Goal: Task Accomplishment & Management: Use online tool/utility

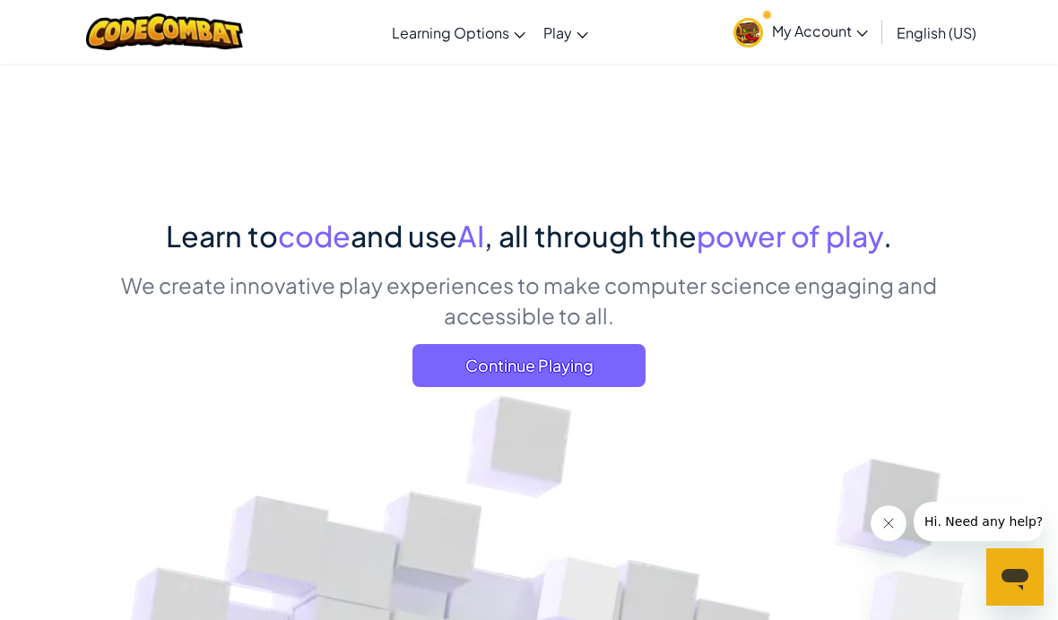
click at [523, 355] on span "Continue Playing" at bounding box center [528, 365] width 233 height 43
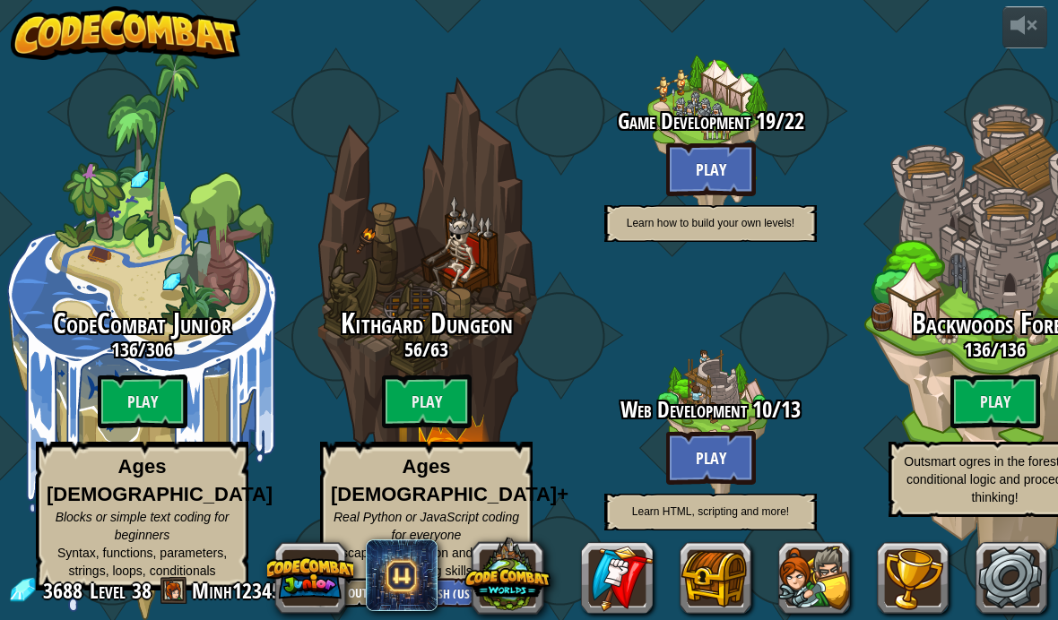
scroll to position [4, 0]
click at [155, 403] on btn "Play" at bounding box center [143, 402] width 90 height 54
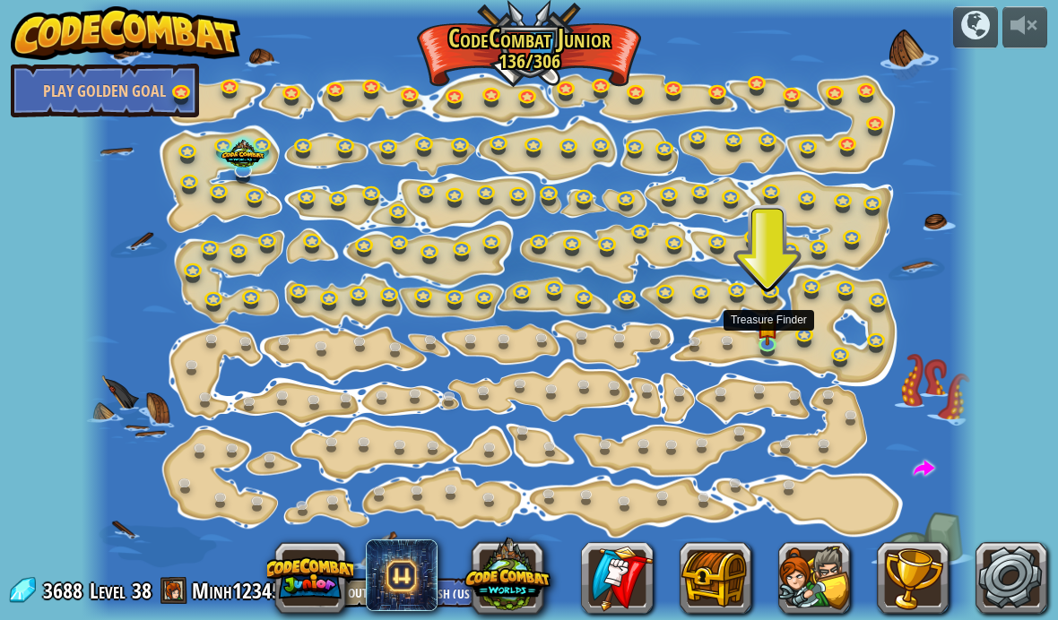
click at [770, 329] on img at bounding box center [768, 327] width 22 height 37
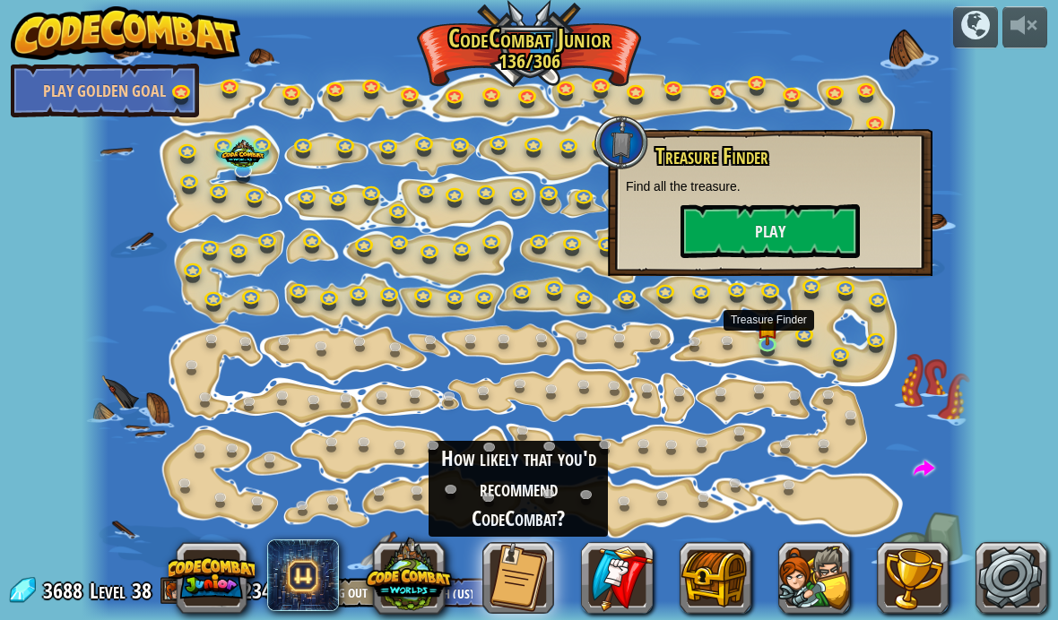
click at [822, 229] on button "Play" at bounding box center [769, 231] width 179 height 54
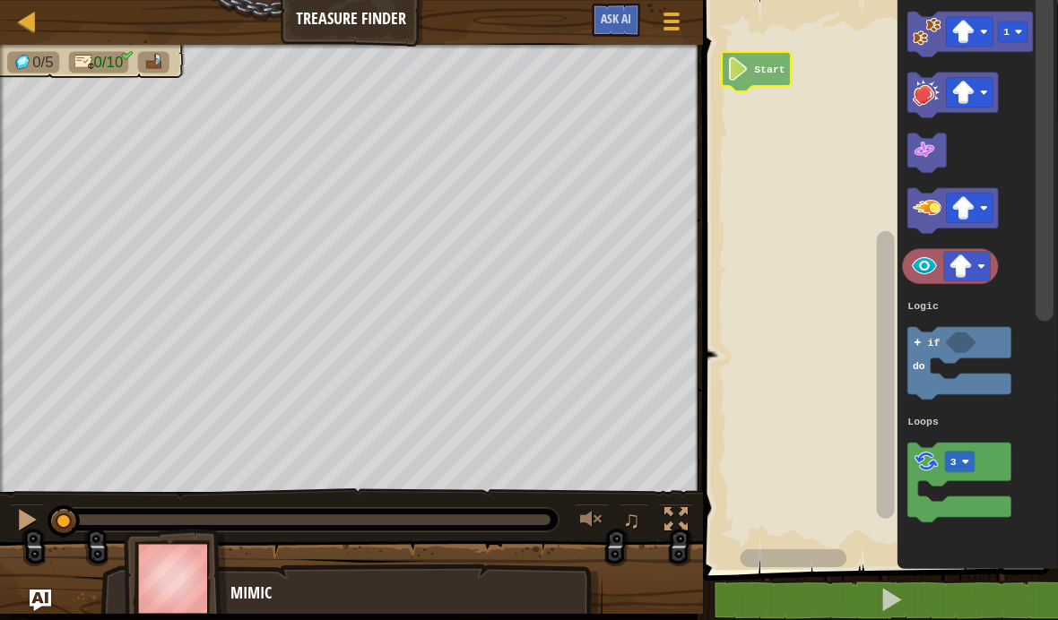
click at [772, 64] on text "Start" at bounding box center [769, 70] width 31 height 12
click at [754, 60] on icon "Blockly Workspace" at bounding box center [758, 68] width 69 height 39
click at [752, 62] on image "Blockly Workspace" at bounding box center [743, 63] width 22 height 23
click at [749, 125] on rect "Blockly Workspace" at bounding box center [877, 280] width 360 height 579
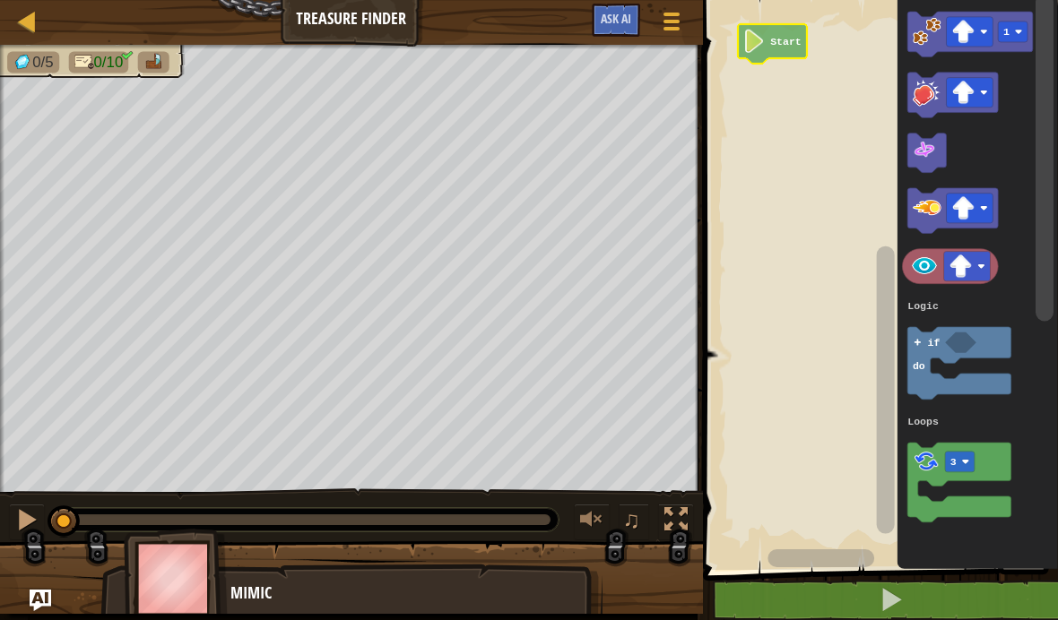
click at [740, 30] on icon "Blockly Workspace" at bounding box center [772, 43] width 69 height 39
click at [732, 326] on rect "Blockly Workspace" at bounding box center [877, 280] width 360 height 579
click at [777, 32] on icon "Blockly Workspace" at bounding box center [771, 42] width 69 height 39
click at [758, 113] on rect "Blockly Workspace" at bounding box center [877, 280] width 360 height 579
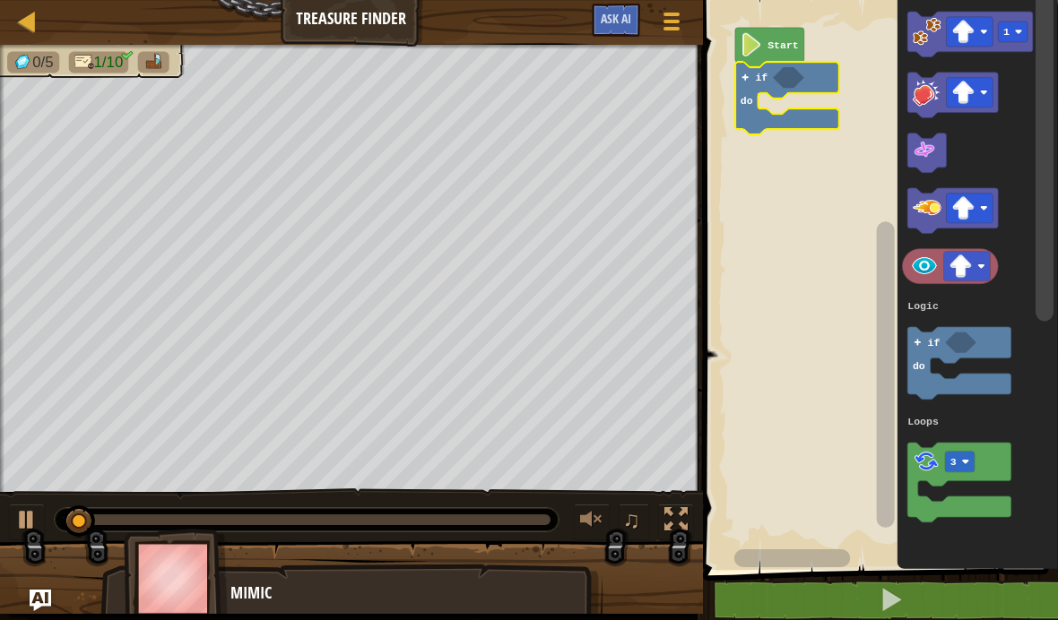
click at [791, 204] on rect "Blockly Workspace" at bounding box center [877, 280] width 360 height 579
click at [781, 69] on icon "Blockly Workspace" at bounding box center [787, 98] width 104 height 73
click at [791, 65] on icon "Blockly Workspace" at bounding box center [787, 98] width 104 height 73
click at [801, 243] on rect "Blockly Workspace" at bounding box center [877, 280] width 360 height 579
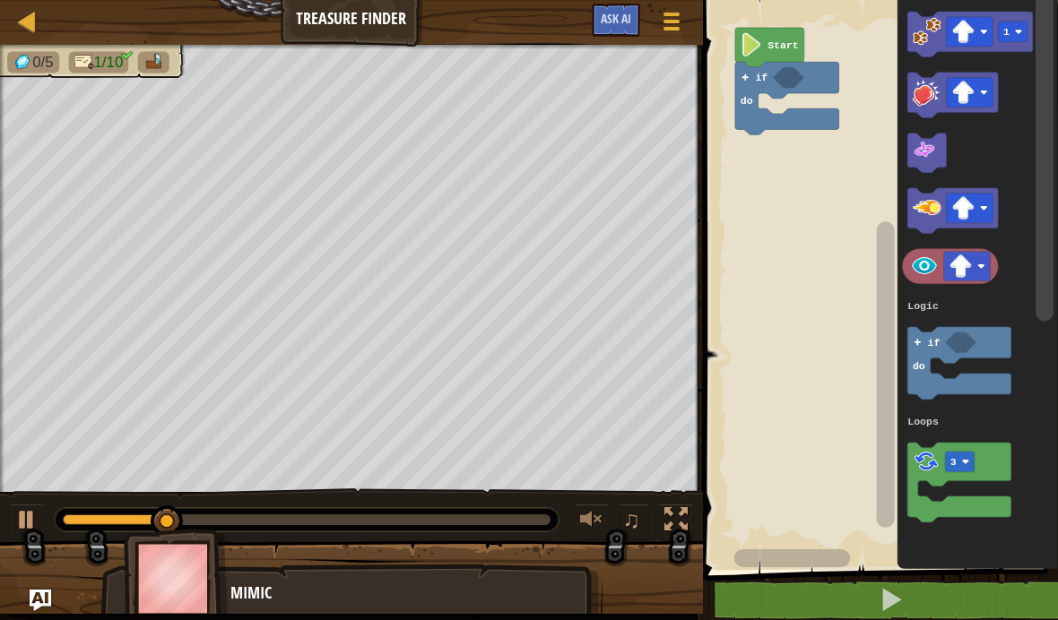
click at [790, 79] on icon "Blockly Workspace" at bounding box center [788, 77] width 31 height 21
click at [737, 102] on icon "Blockly Workspace" at bounding box center [787, 98] width 104 height 73
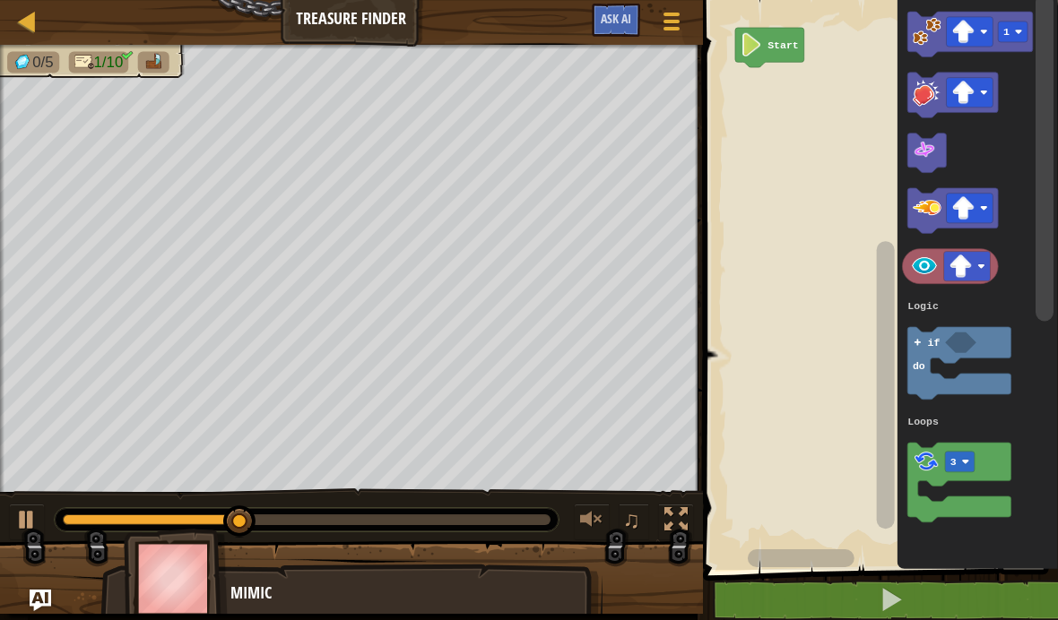
click at [962, 445] on icon "Blockly Workspace" at bounding box center [959, 484] width 104 height 80
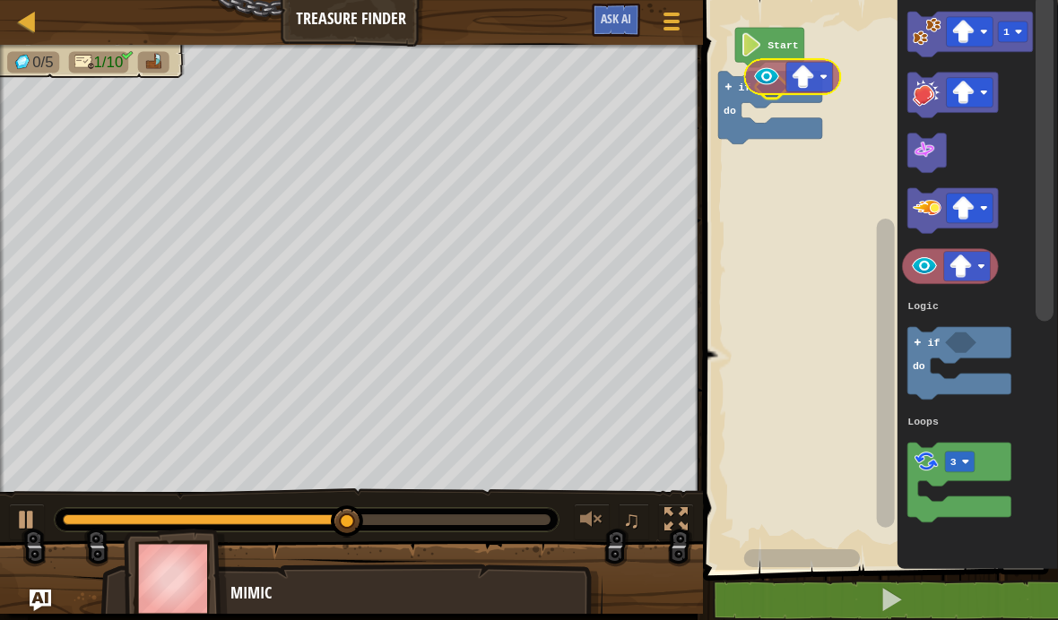
click at [778, 99] on icon "Blockly Workspace" at bounding box center [770, 108] width 104 height 73
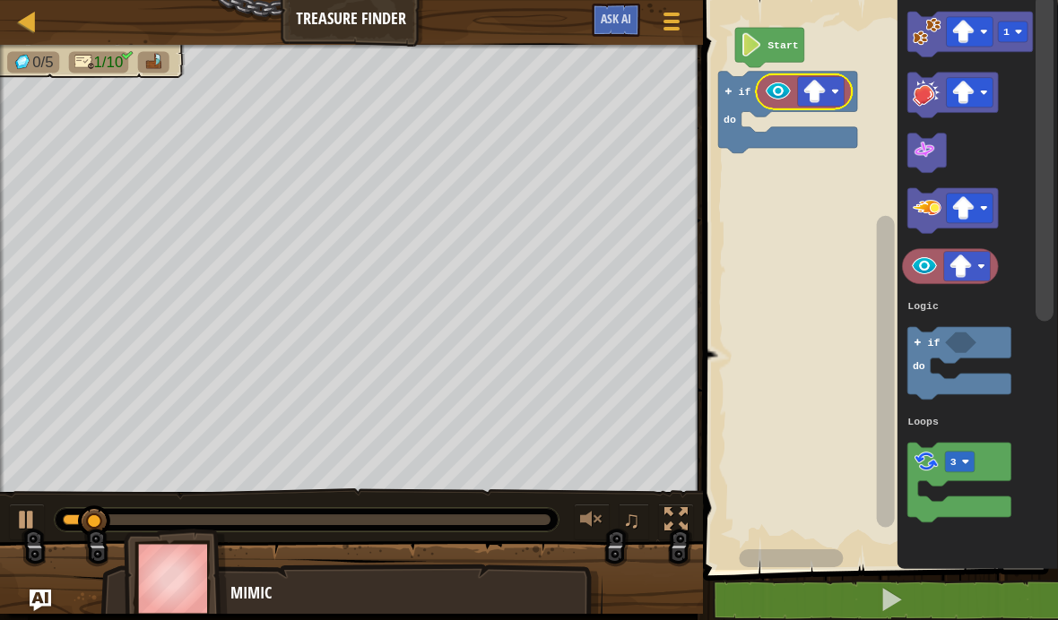
click at [820, 220] on rect "Blockly Workspace" at bounding box center [877, 280] width 360 height 579
click at [856, 584] on button at bounding box center [891, 600] width 360 height 41
click at [886, 569] on rect "Blockly Workspace" at bounding box center [885, 559] width 22 height 22
click at [870, 593] on button at bounding box center [891, 600] width 360 height 41
click at [881, 611] on span at bounding box center [891, 599] width 25 height 25
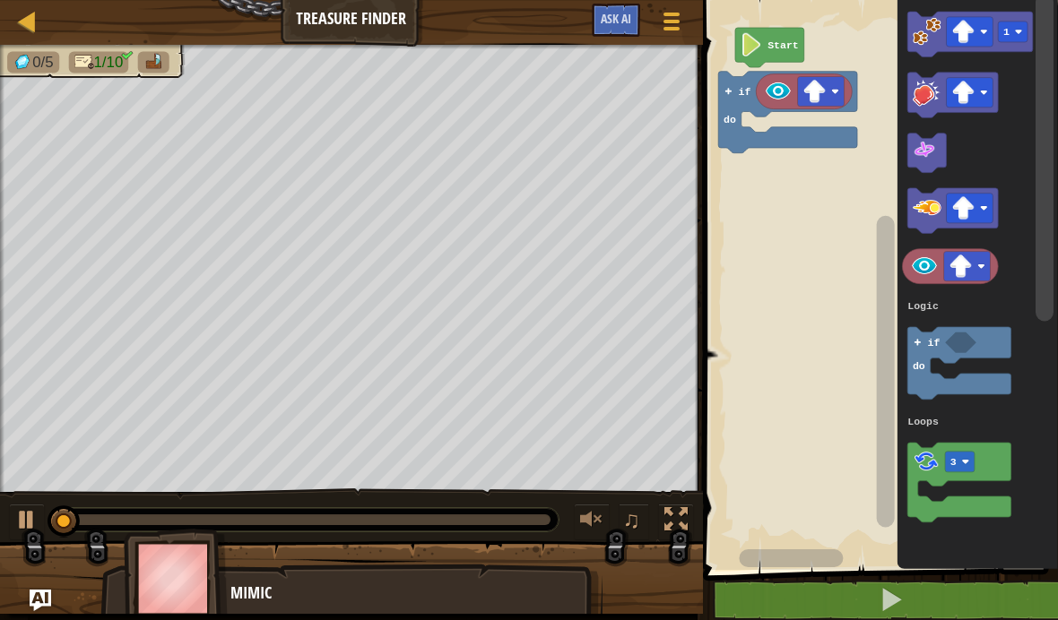
click at [883, 605] on span at bounding box center [891, 599] width 25 height 25
click at [875, 598] on button at bounding box center [891, 600] width 360 height 41
click at [874, 587] on button at bounding box center [891, 600] width 360 height 41
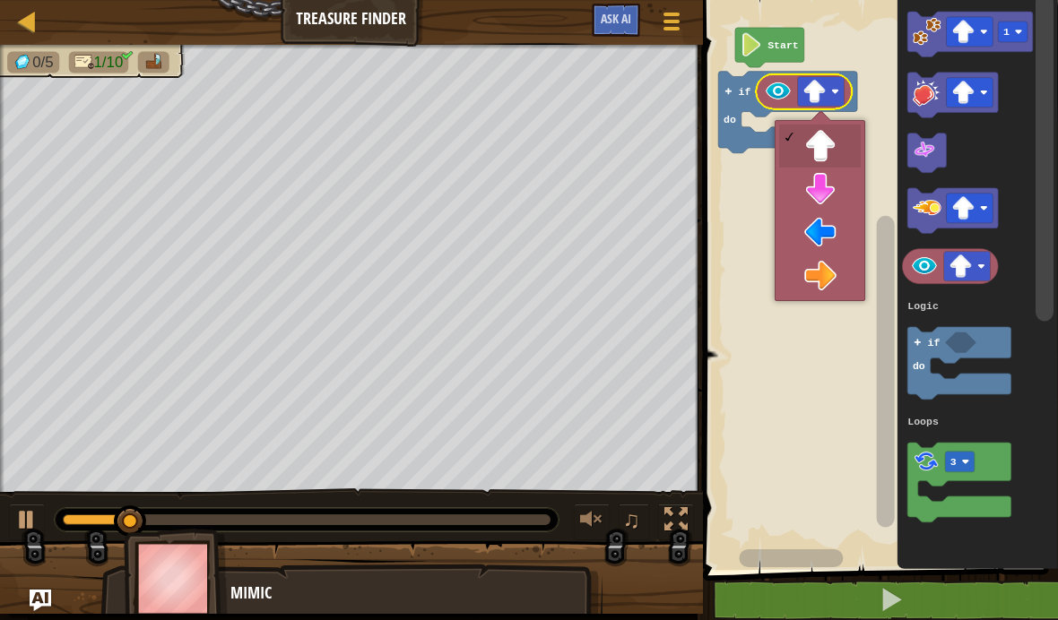
click at [762, 258] on rect "Blockly Workspace" at bounding box center [877, 280] width 360 height 579
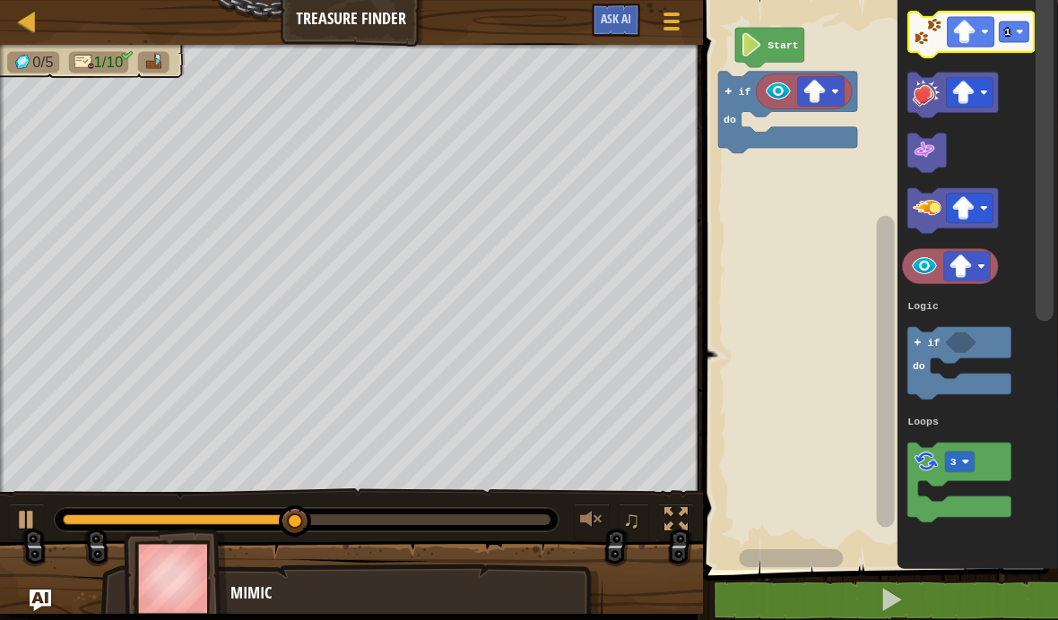
click at [926, 27] on image "Blockly Workspace" at bounding box center [927, 31] width 29 height 29
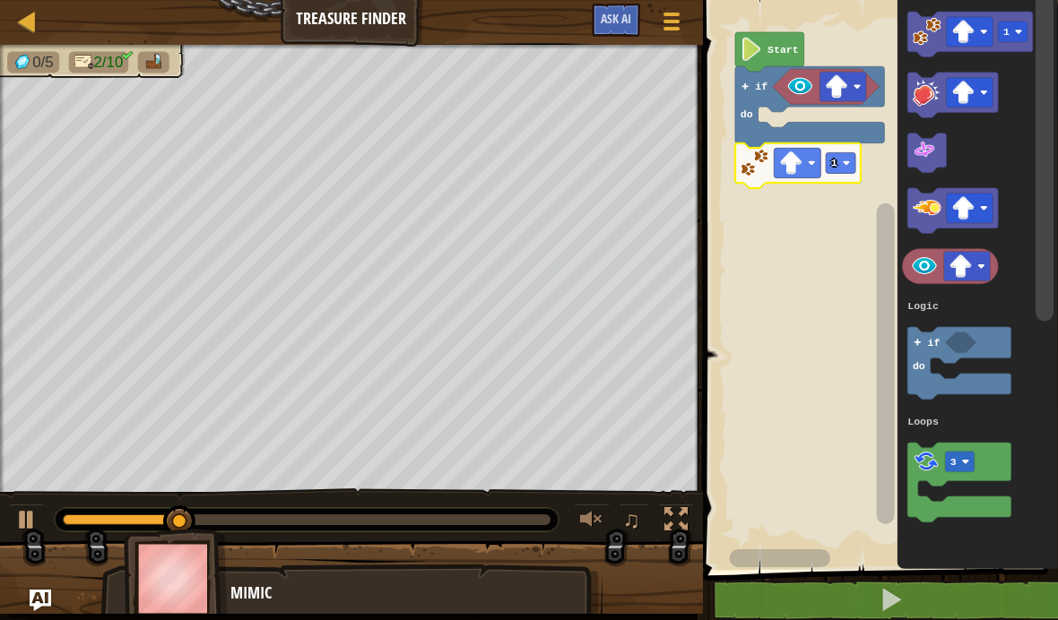
click at [749, 160] on image "Blockly Workspace" at bounding box center [755, 163] width 29 height 29
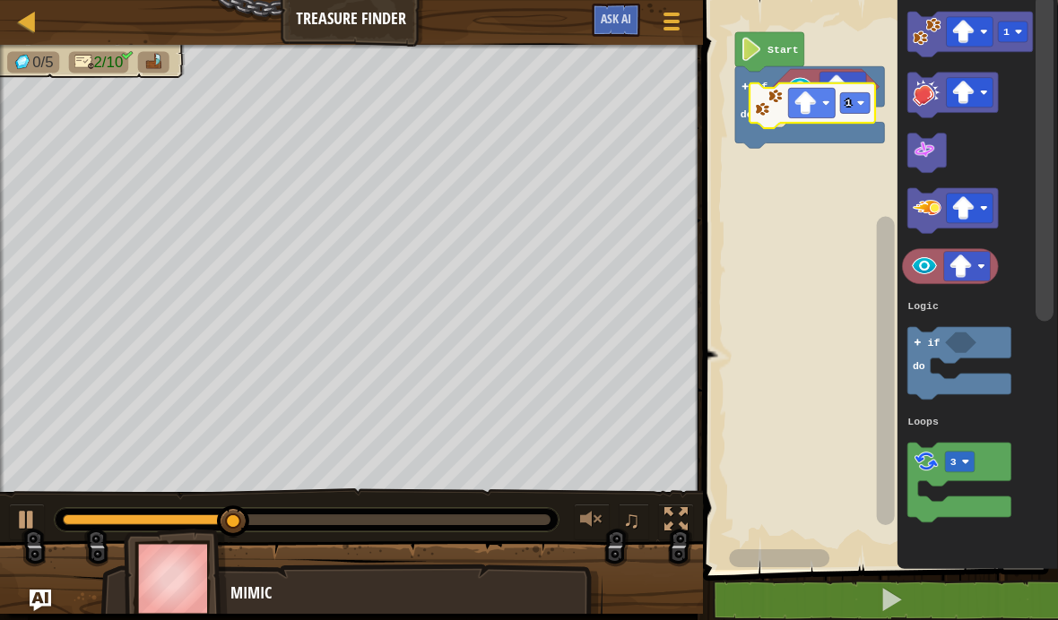
click at [791, 105] on icon "Blockly Workspace" at bounding box center [812, 106] width 126 height 46
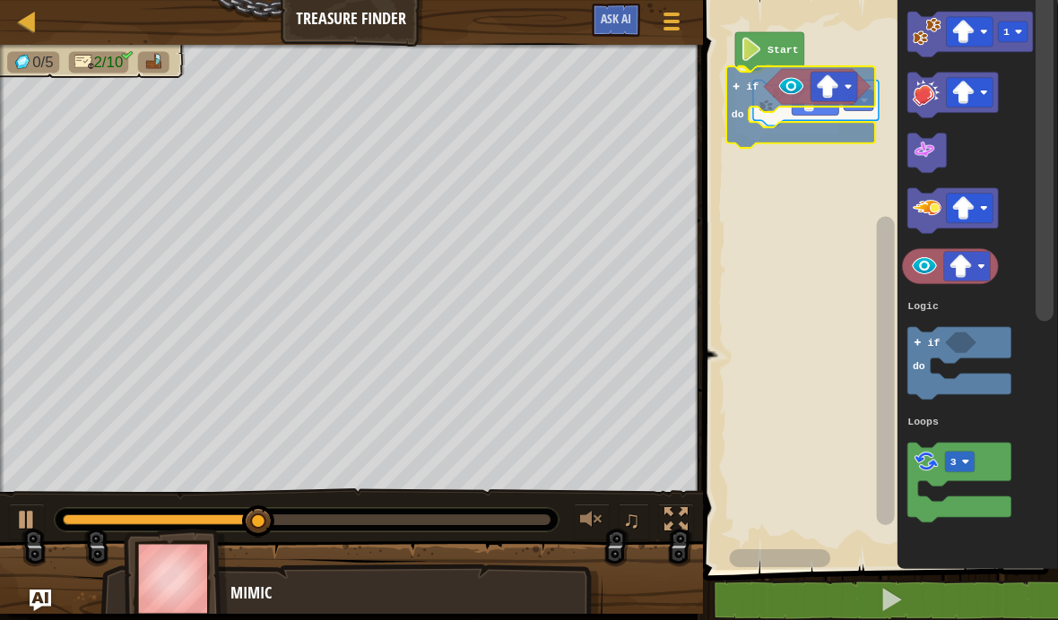
click at [744, 119] on text "do" at bounding box center [738, 114] width 13 height 12
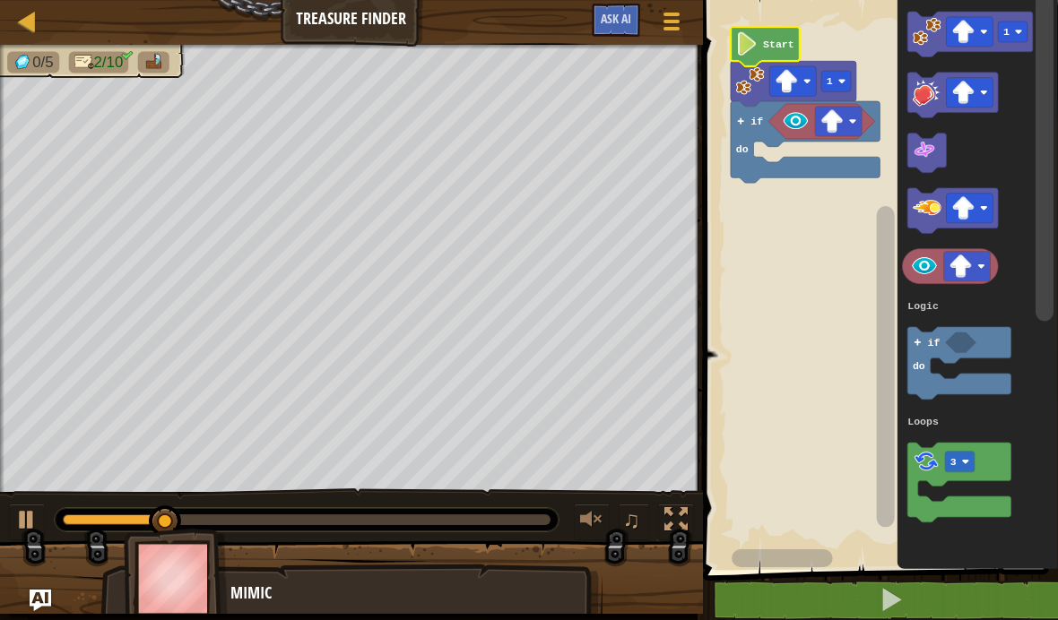
click at [778, 73] on image "Blockly Workspace" at bounding box center [786, 81] width 23 height 23
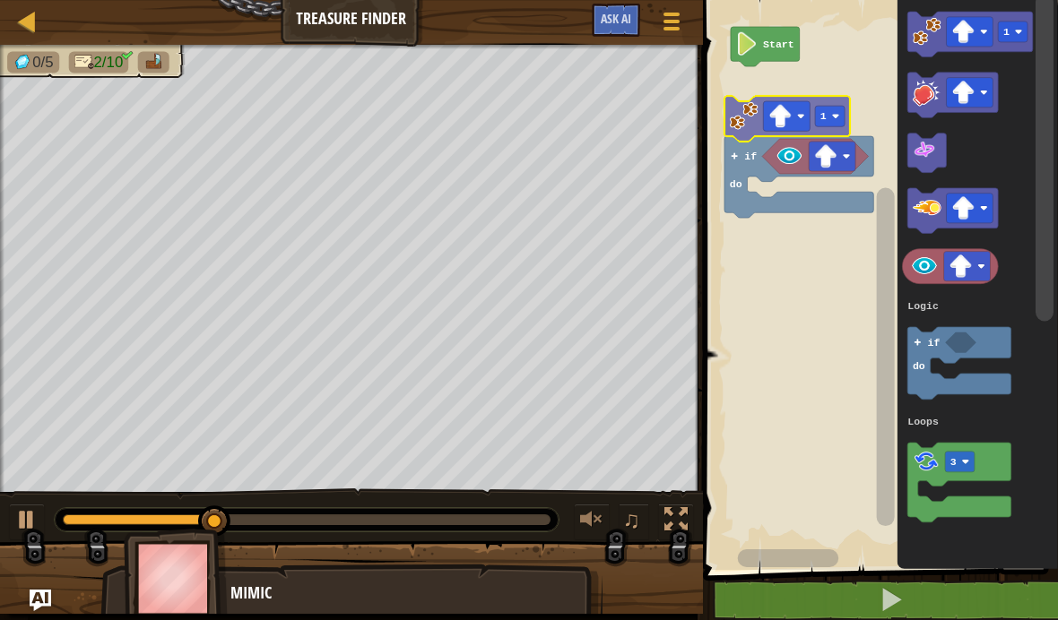
click at [749, 134] on icon "Blockly Workspace" at bounding box center [787, 119] width 126 height 46
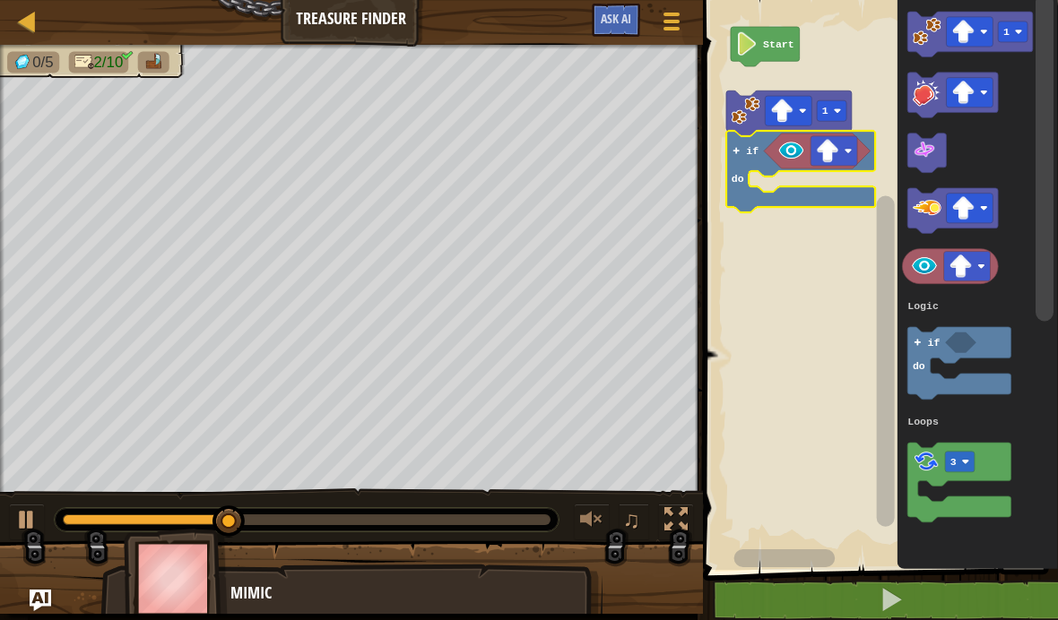
click at [754, 169] on icon "Blockly Workspace" at bounding box center [800, 172] width 149 height 82
click at [752, 147] on text "if" at bounding box center [752, 151] width 13 height 12
click at [748, 103] on image "Blockly Workspace" at bounding box center [746, 110] width 29 height 29
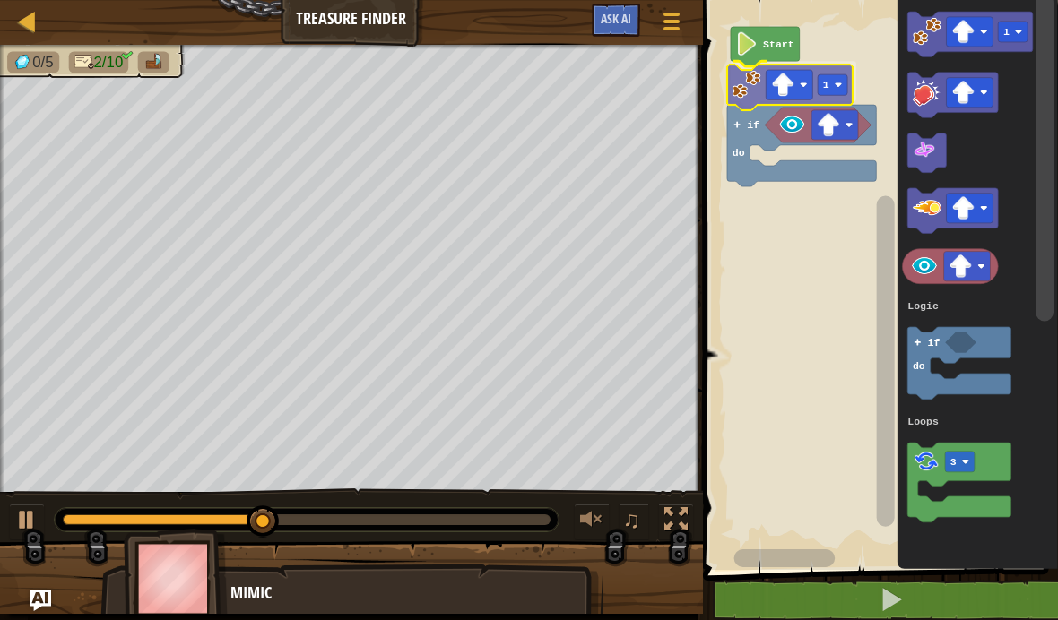
click at [752, 109] on icon "Blockly Workspace" at bounding box center [801, 146] width 149 height 82
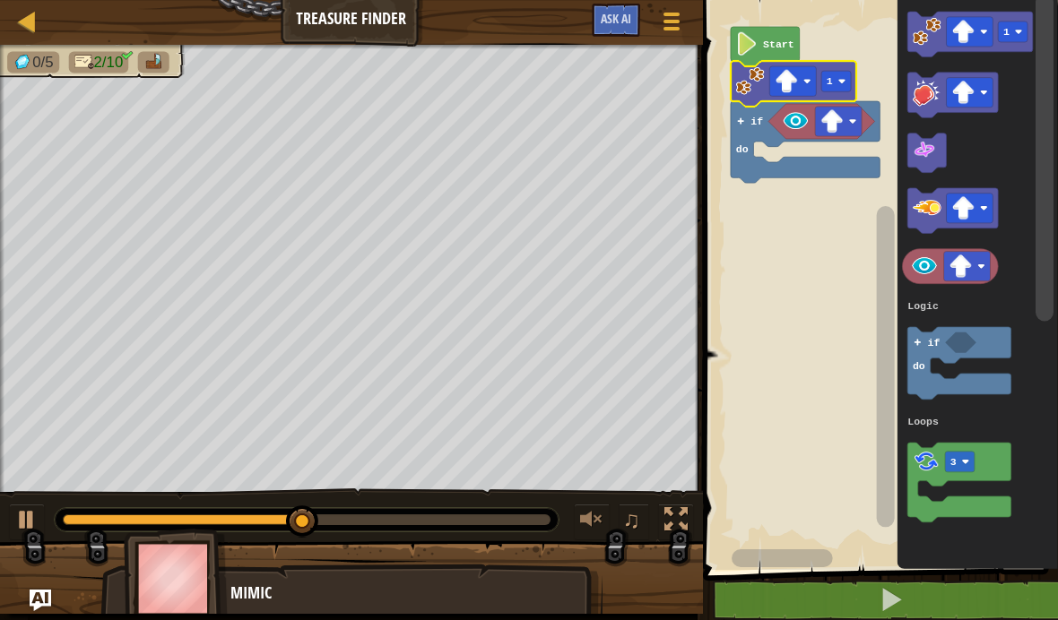
click at [685, 25] on button "Game Menu" at bounding box center [671, 25] width 45 height 42
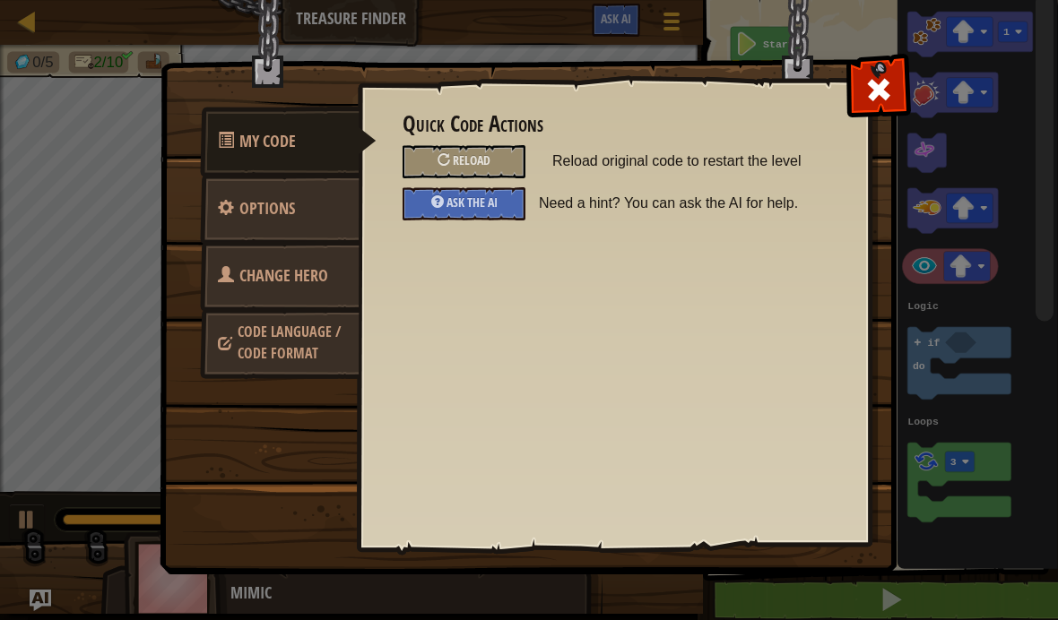
click at [871, 86] on span at bounding box center [878, 89] width 29 height 29
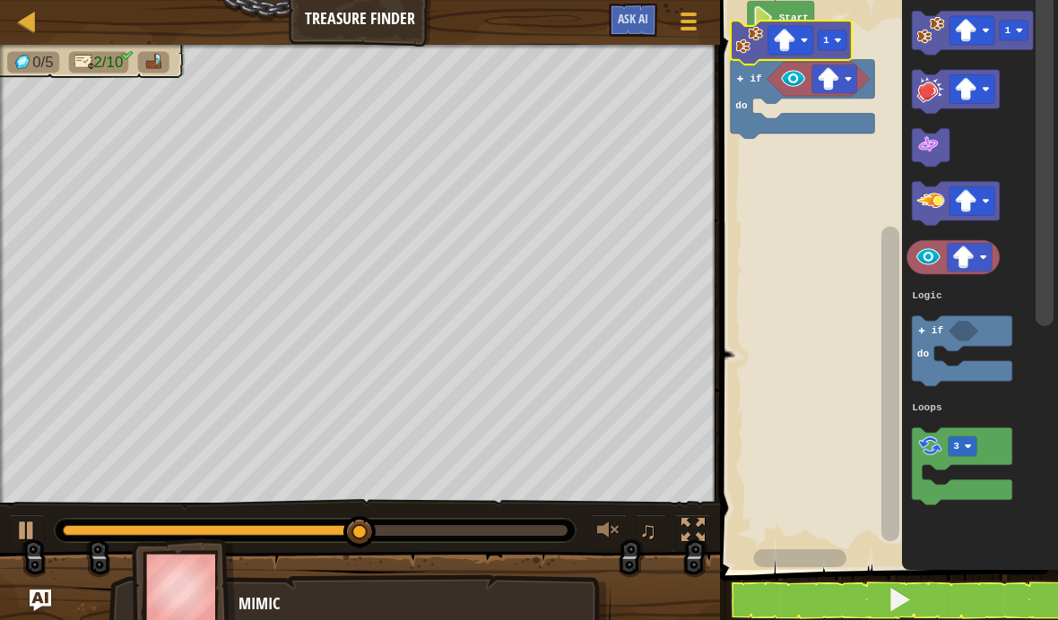
click at [767, 73] on icon "Blockly Workspace" at bounding box center [802, 99] width 144 height 79
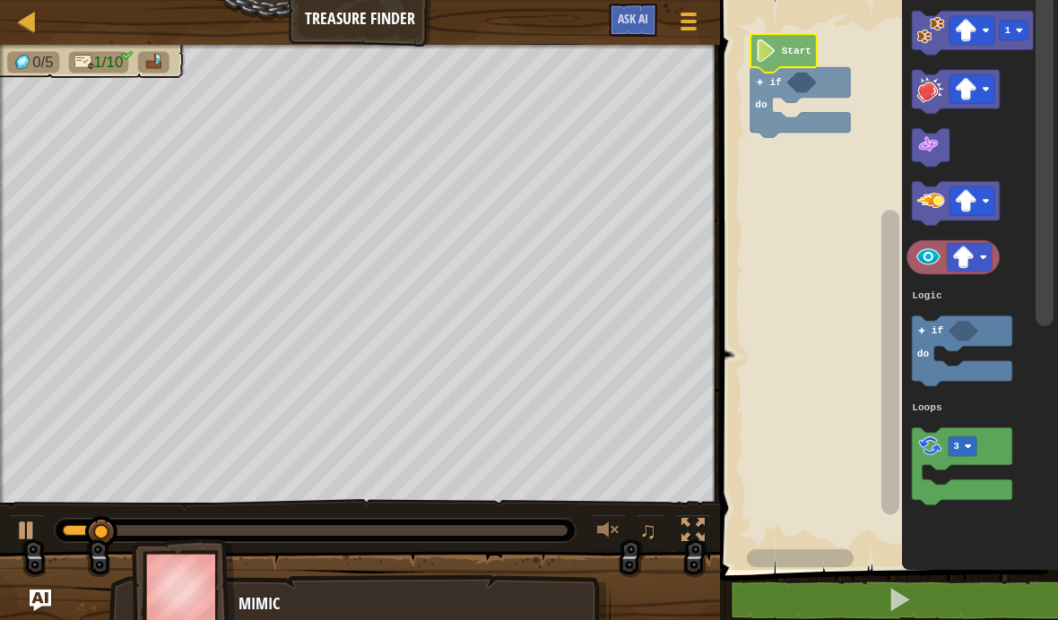
click at [782, 64] on icon "Blockly Workspace" at bounding box center [782, 53] width 66 height 39
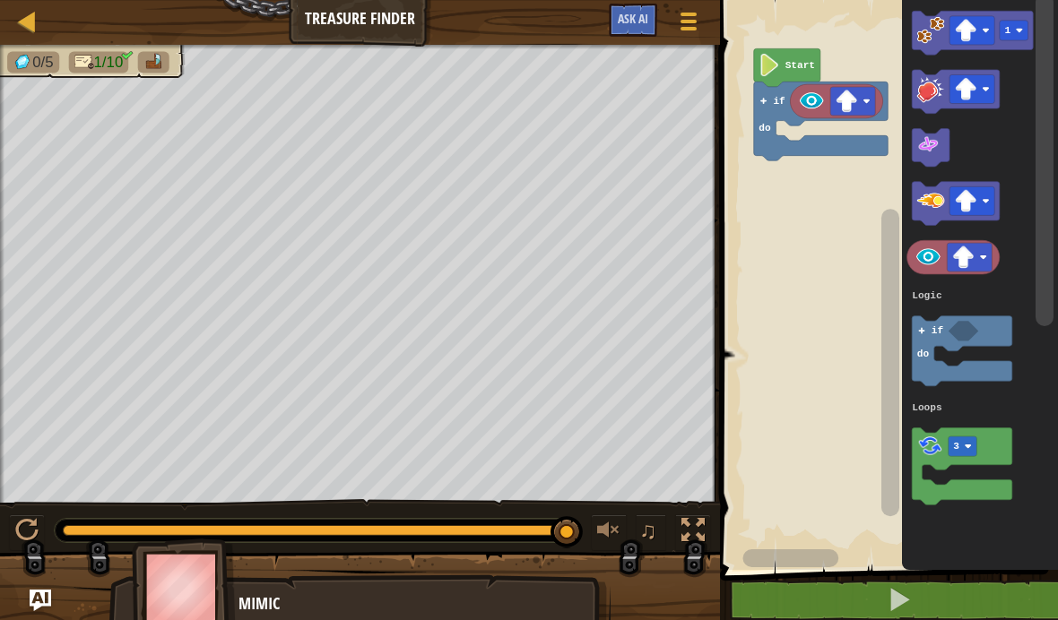
click at [798, 207] on rect "Blockly Workspace" at bounding box center [886, 280] width 343 height 579
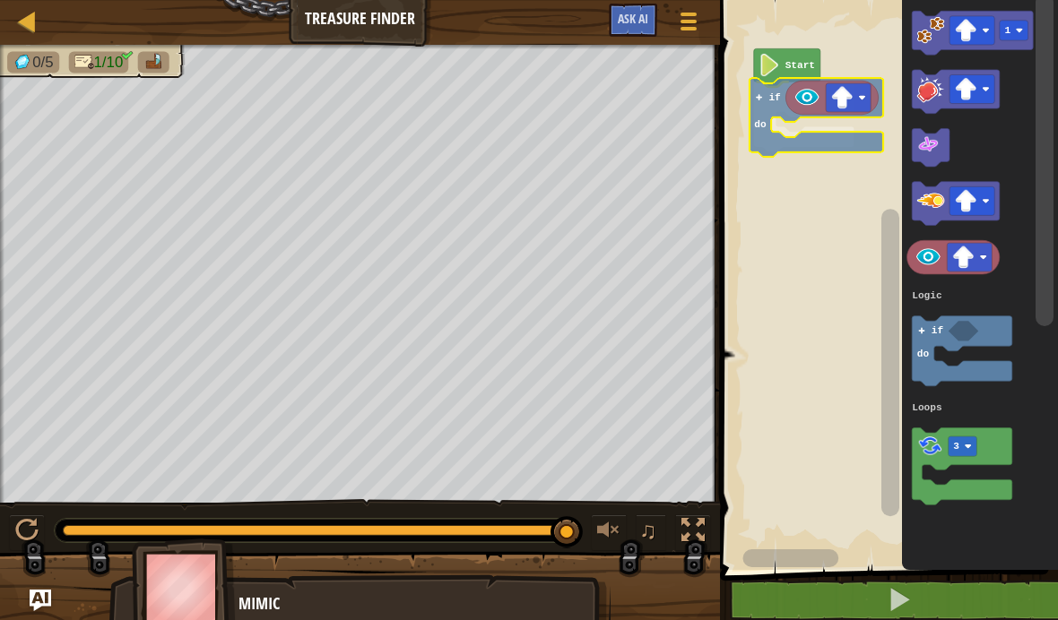
click at [763, 115] on icon "Blockly Workspace" at bounding box center [816, 117] width 134 height 79
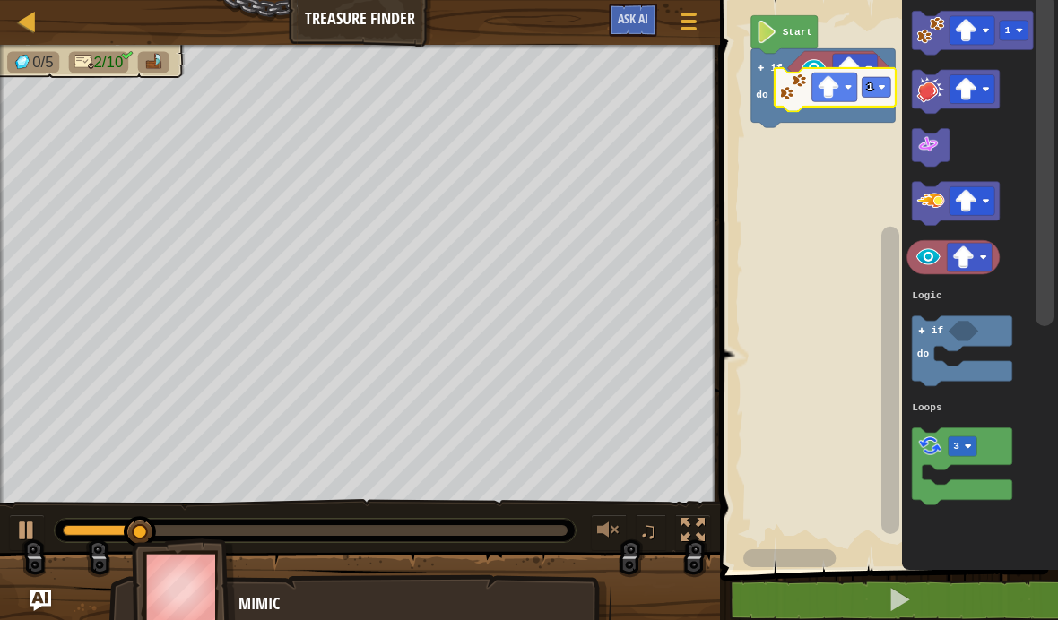
click at [876, 82] on rect "Blockly Workspace" at bounding box center [886, 280] width 343 height 579
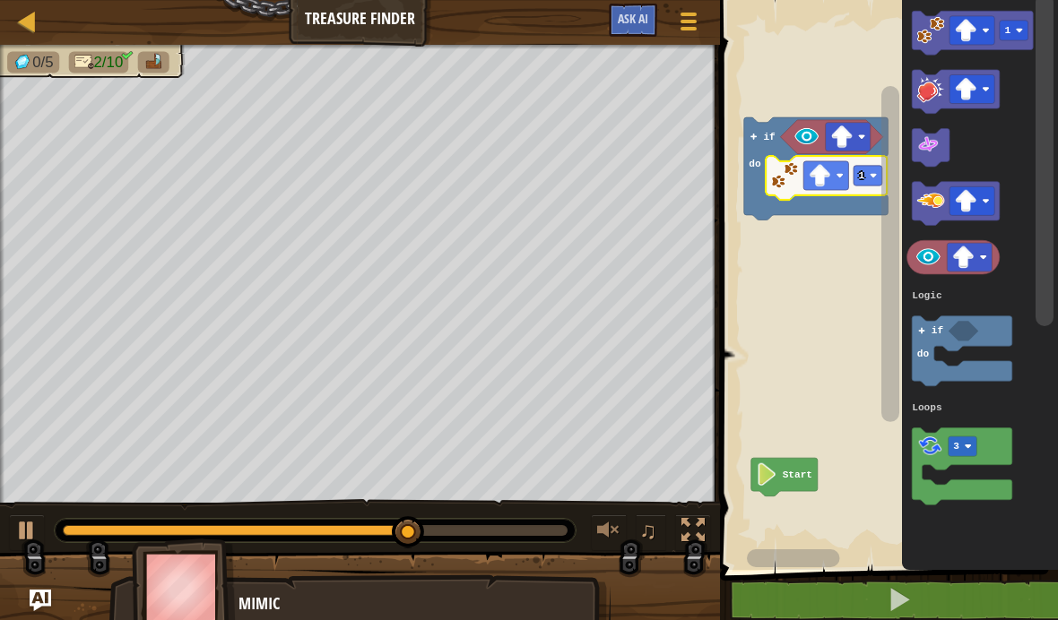
click at [814, 360] on rect "Blockly Workspace" at bounding box center [886, 280] width 343 height 579
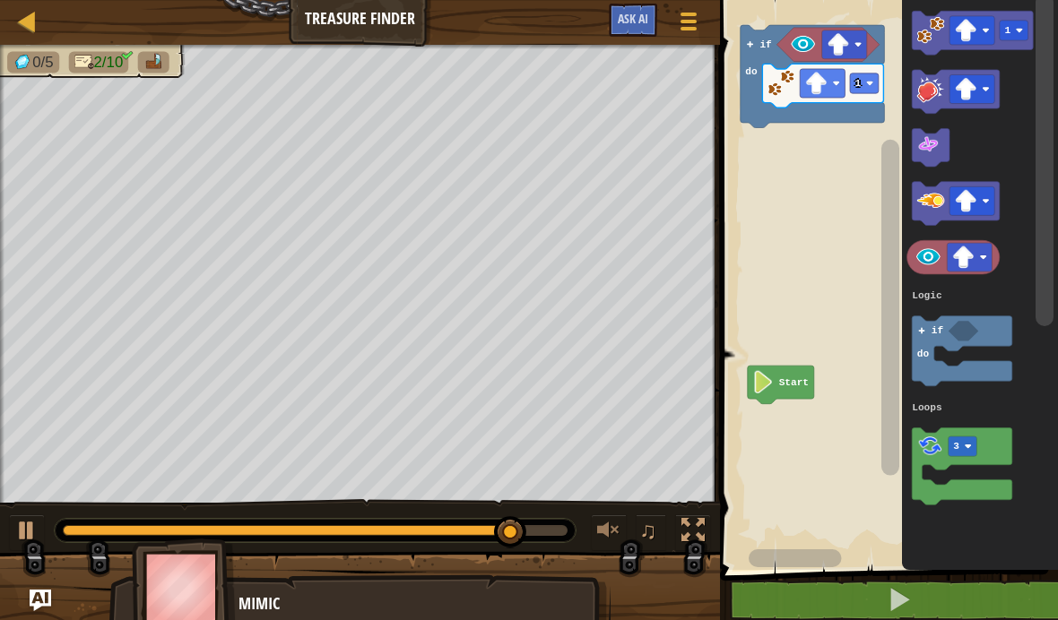
click at [817, 243] on rect "Blockly Workspace" at bounding box center [886, 280] width 343 height 579
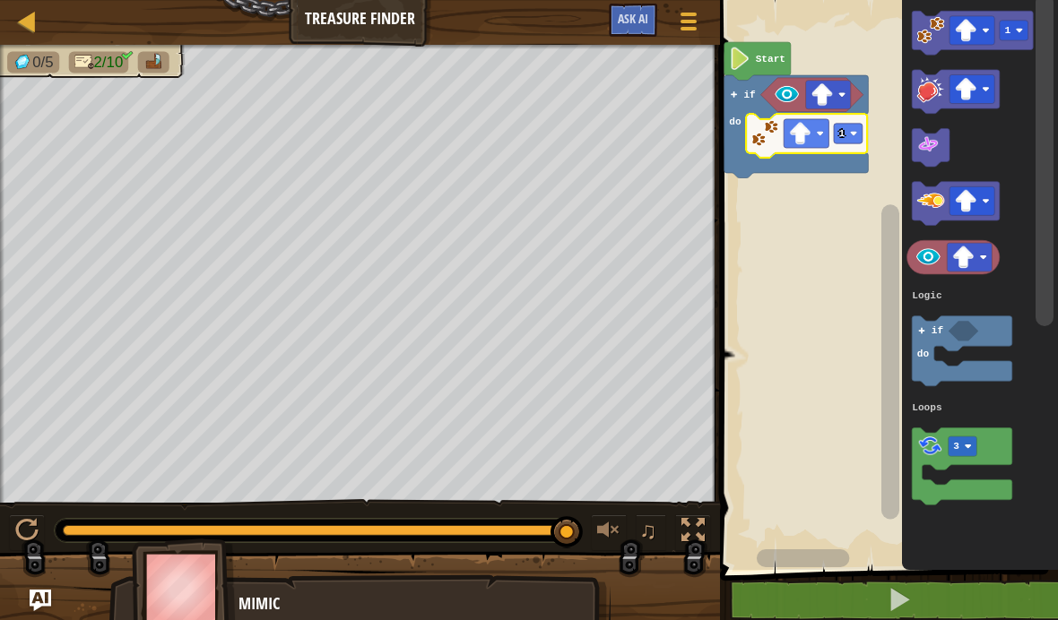
click at [845, 133] on text "1" at bounding box center [841, 133] width 6 height 11
click at [838, 194] on rect "Blockly Workspace" at bounding box center [886, 280] width 343 height 579
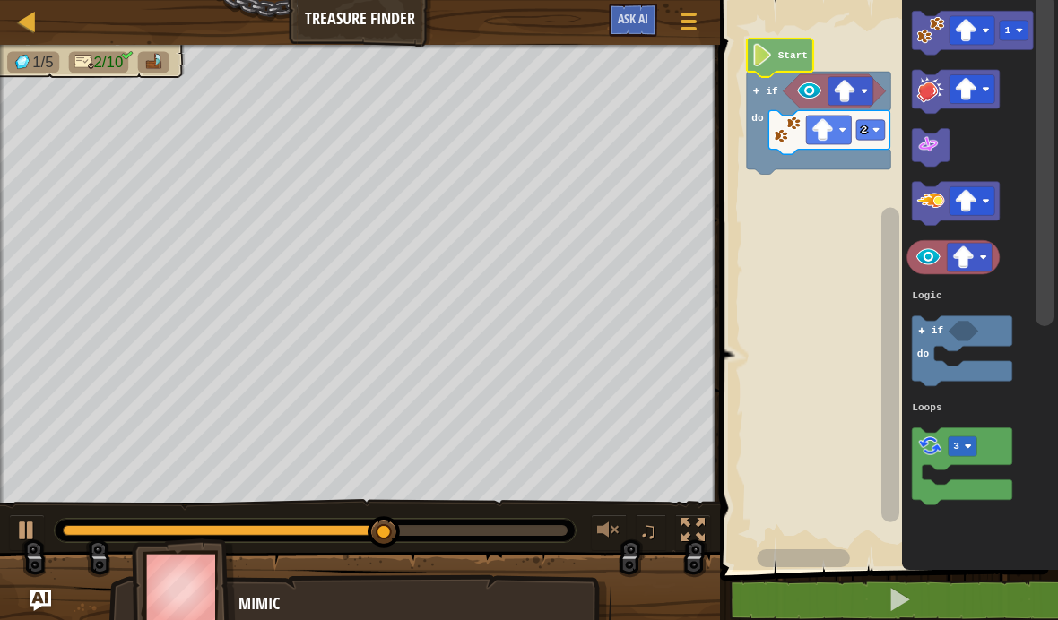
click at [777, 48] on icon "Blockly Workspace" at bounding box center [779, 58] width 66 height 39
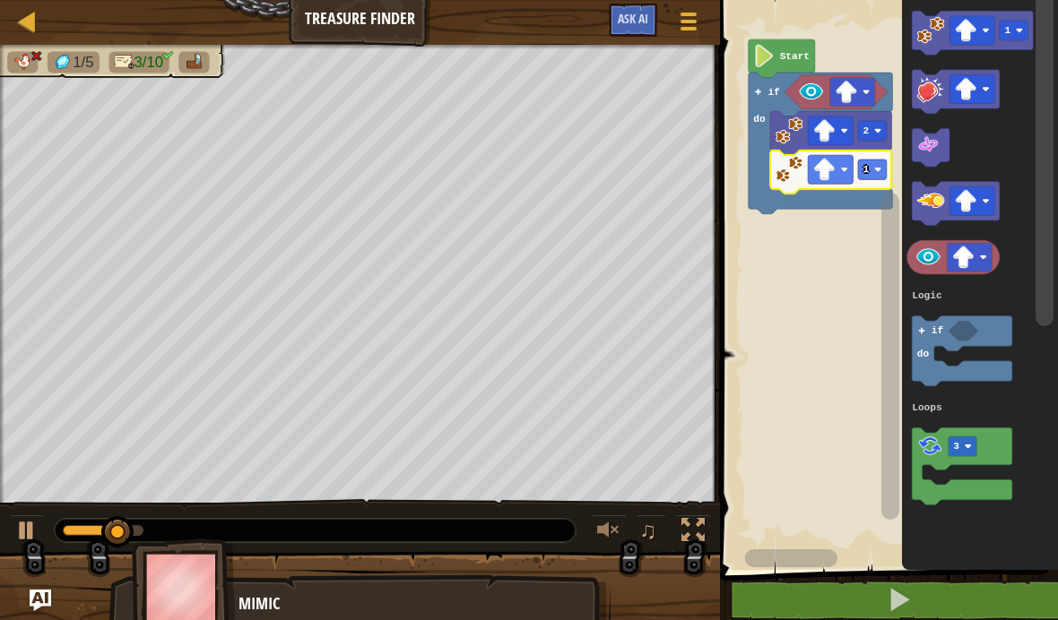
click at [876, 160] on rect "Blockly Workspace" at bounding box center [872, 170] width 29 height 20
click at [870, 160] on rect "Blockly Workspace" at bounding box center [872, 170] width 29 height 20
click at [876, 164] on rect "Blockly Workspace" at bounding box center [872, 170] width 29 height 20
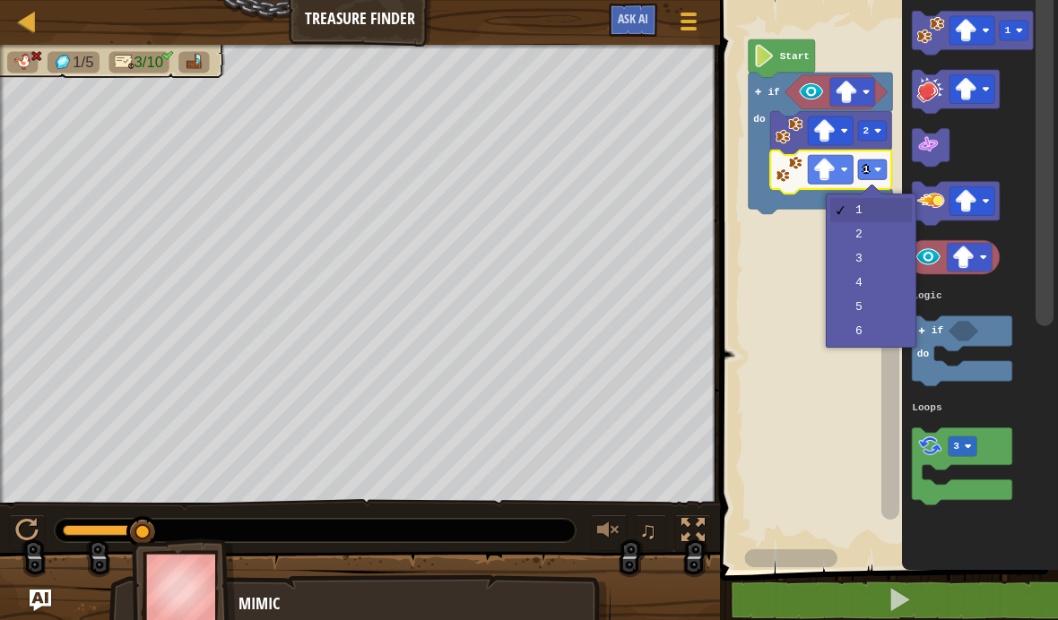
click at [865, 221] on rect "Blockly Workspace" at bounding box center [886, 280] width 343 height 579
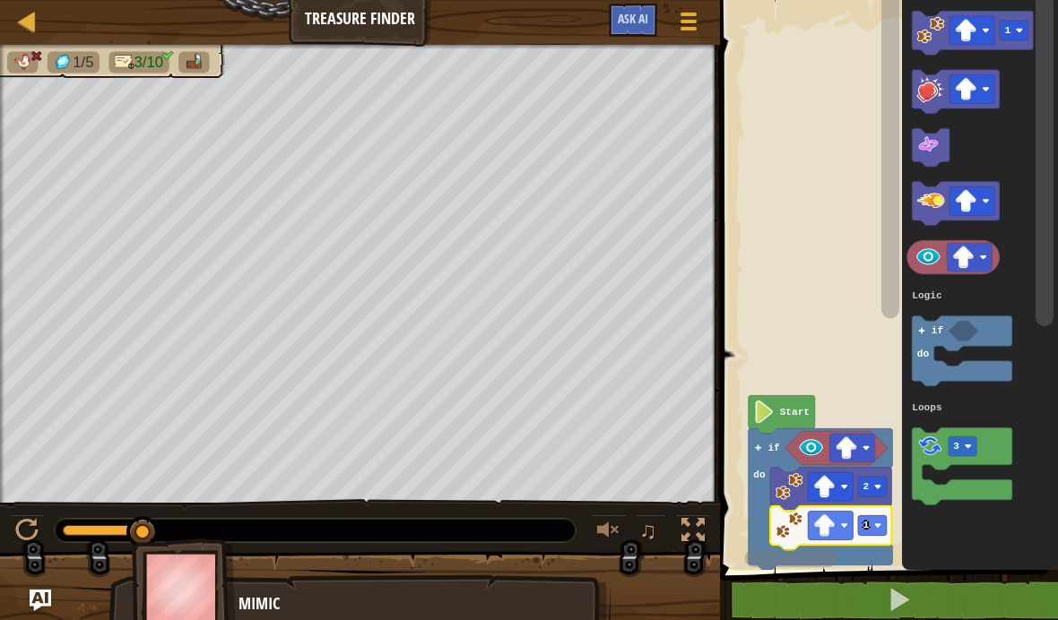
click at [877, 160] on rect "Blockly Workspace" at bounding box center [886, 280] width 343 height 579
click at [875, 515] on rect "Blockly Workspace" at bounding box center [872, 525] width 29 height 20
click at [876, 533] on rect "Blockly Workspace" at bounding box center [872, 525] width 29 height 20
click at [876, 377] on rect "Blockly Workspace" at bounding box center [886, 280] width 343 height 579
click at [936, 605] on button at bounding box center [899, 600] width 343 height 41
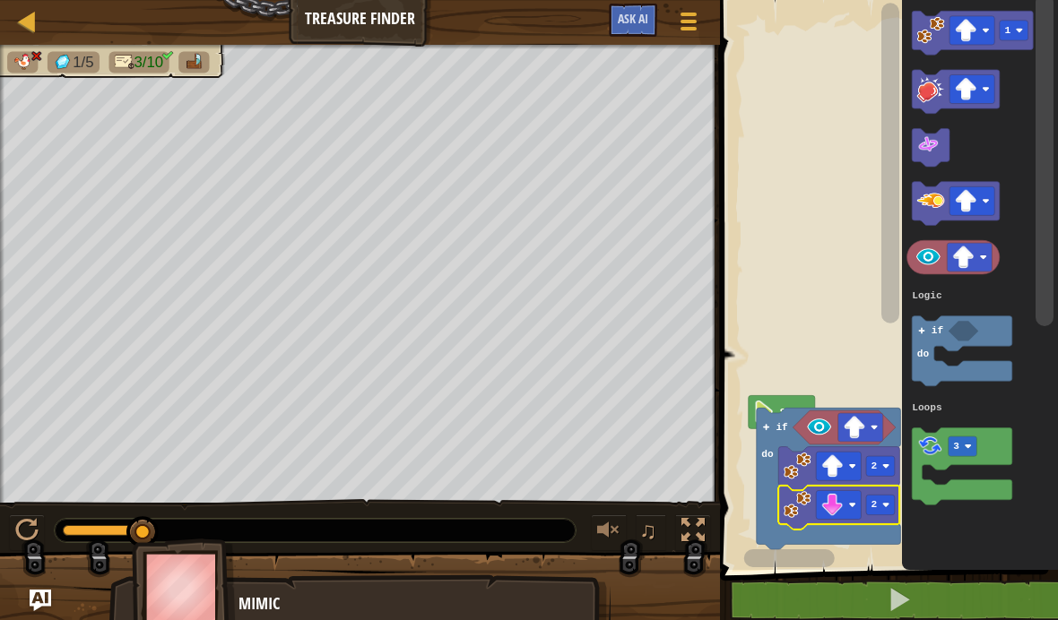
click at [847, 360] on rect "Blockly Workspace" at bounding box center [886, 280] width 343 height 579
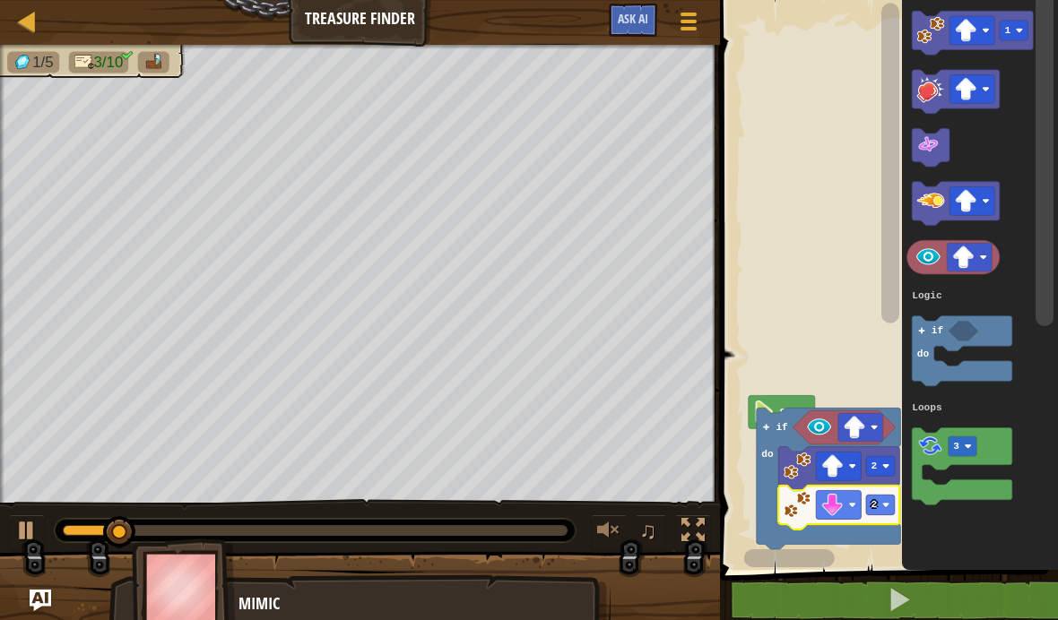
click at [876, 606] on button at bounding box center [899, 600] width 343 height 41
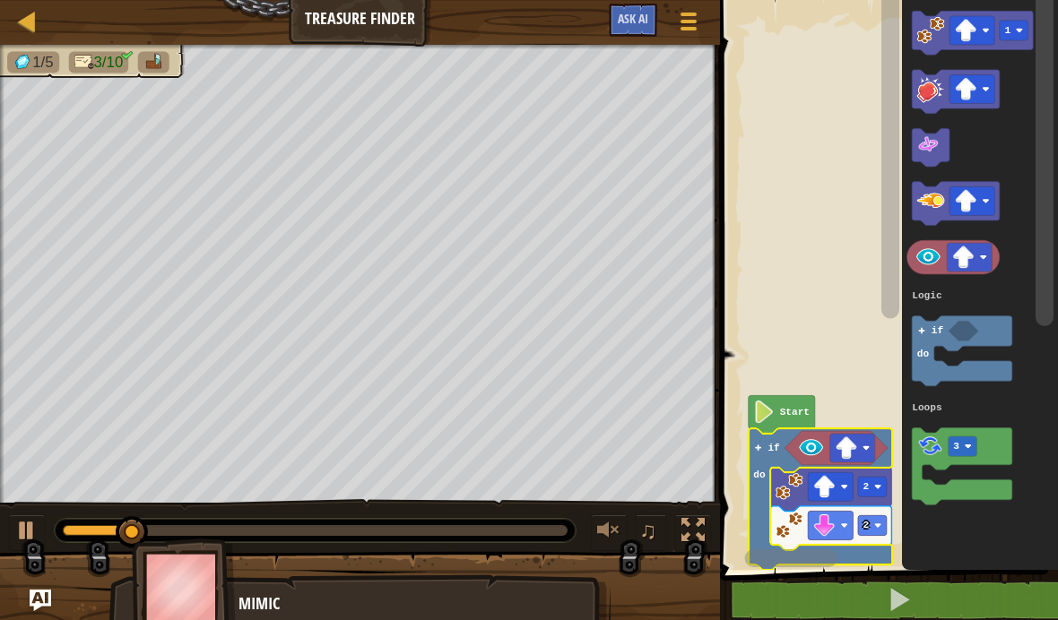
click at [766, 431] on icon "Blockly Workspace" at bounding box center [781, 414] width 66 height 39
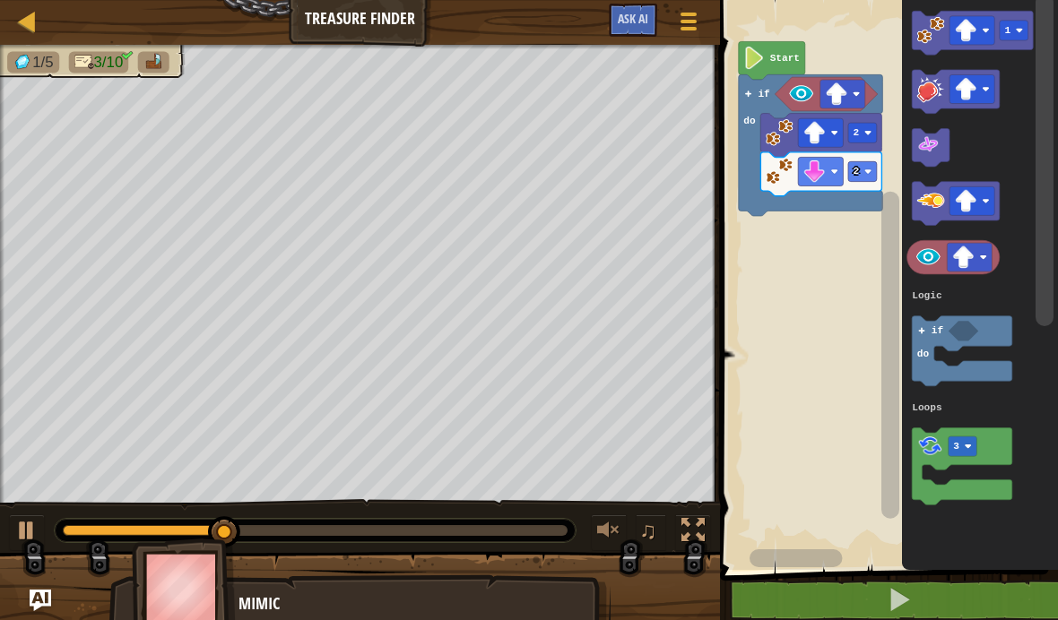
click at [817, 353] on rect "Blockly Workspace" at bounding box center [886, 280] width 343 height 579
click at [861, 595] on button at bounding box center [899, 600] width 343 height 41
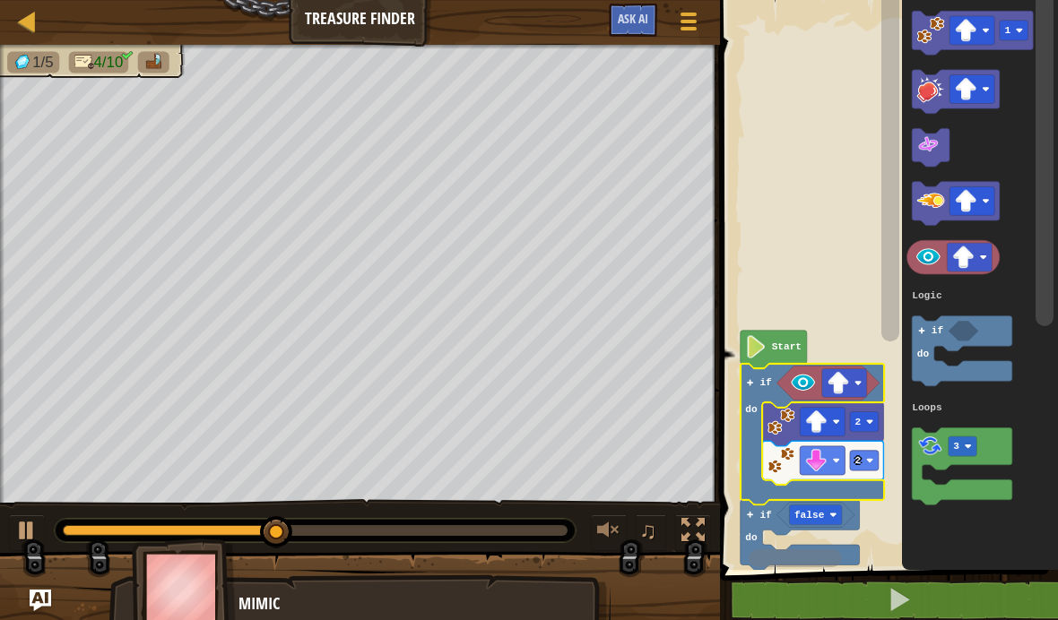
click at [812, 516] on text "false" at bounding box center [808, 515] width 30 height 11
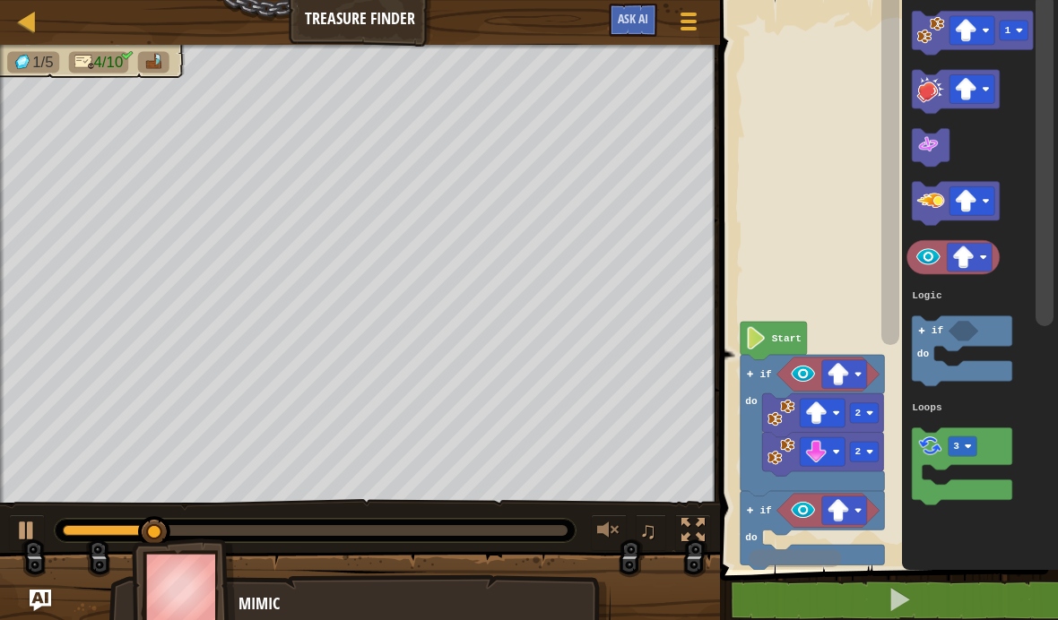
click at [843, 511] on image "Blockly Workspace" at bounding box center [838, 510] width 22 height 22
click at [844, 377] on image "Blockly Workspace" at bounding box center [838, 374] width 22 height 22
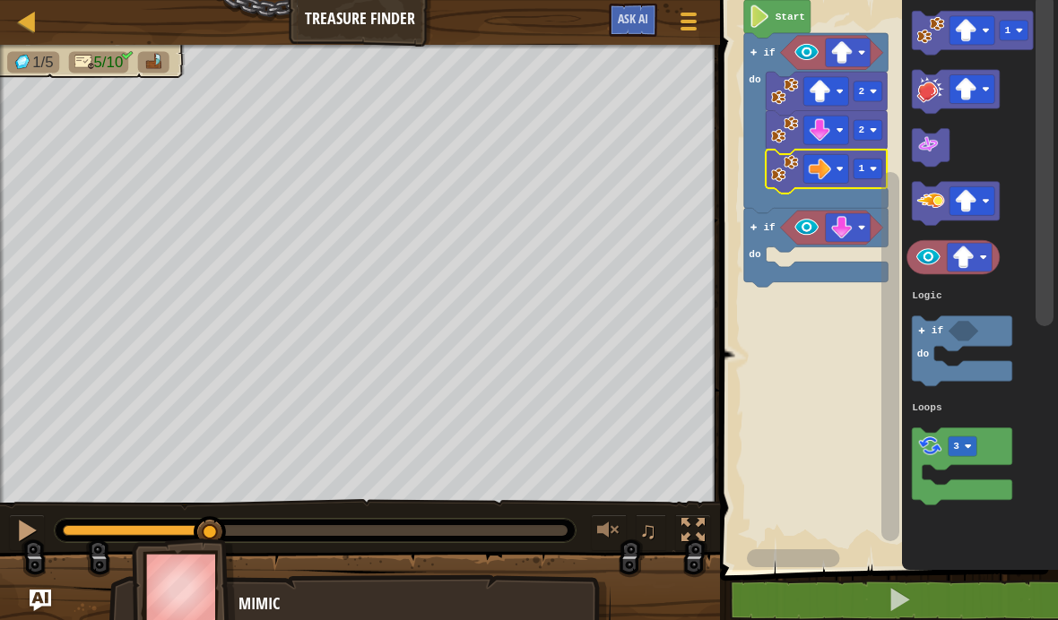
click at [827, 347] on rect "Blockly Workspace" at bounding box center [886, 280] width 343 height 579
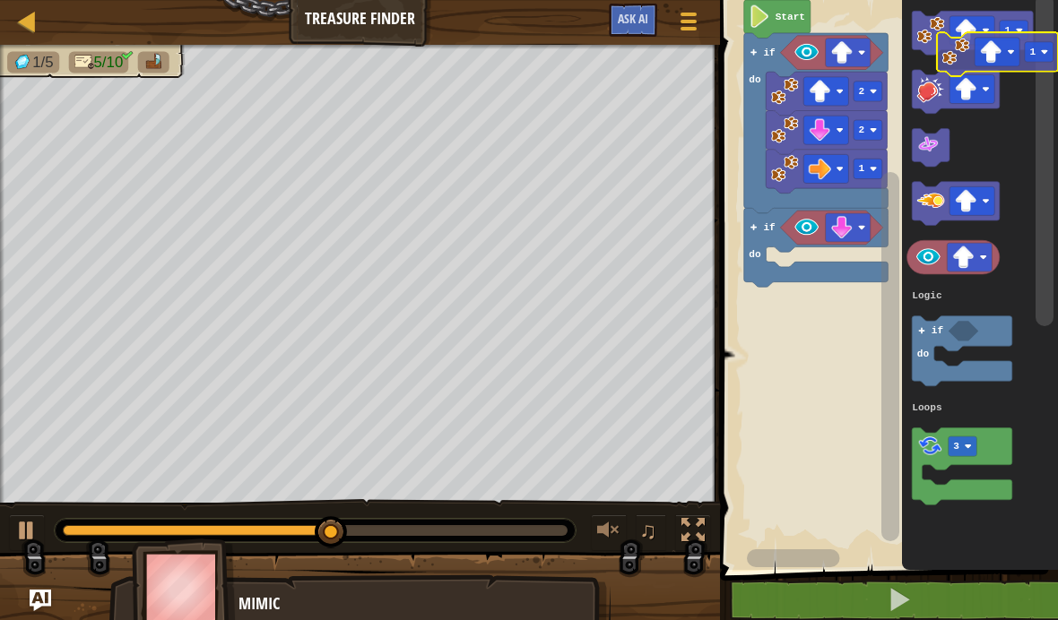
click at [920, 33] on image "Blockly Workspace" at bounding box center [930, 30] width 28 height 28
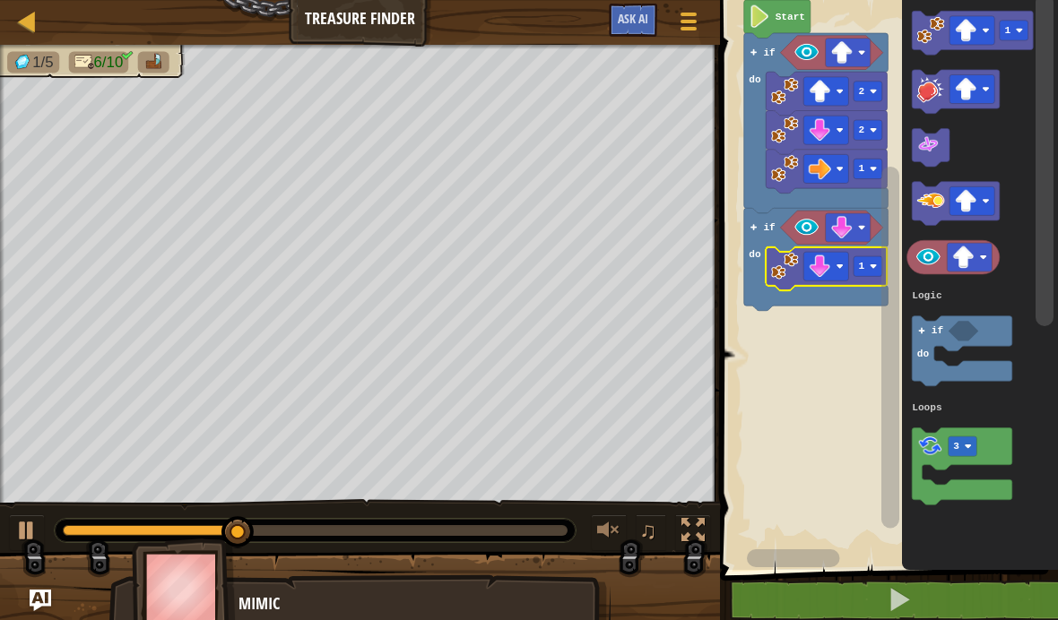
click at [822, 357] on rect "Blockly Workspace" at bounding box center [886, 280] width 343 height 579
click at [866, 264] on rect "Blockly Workspace" at bounding box center [867, 266] width 29 height 20
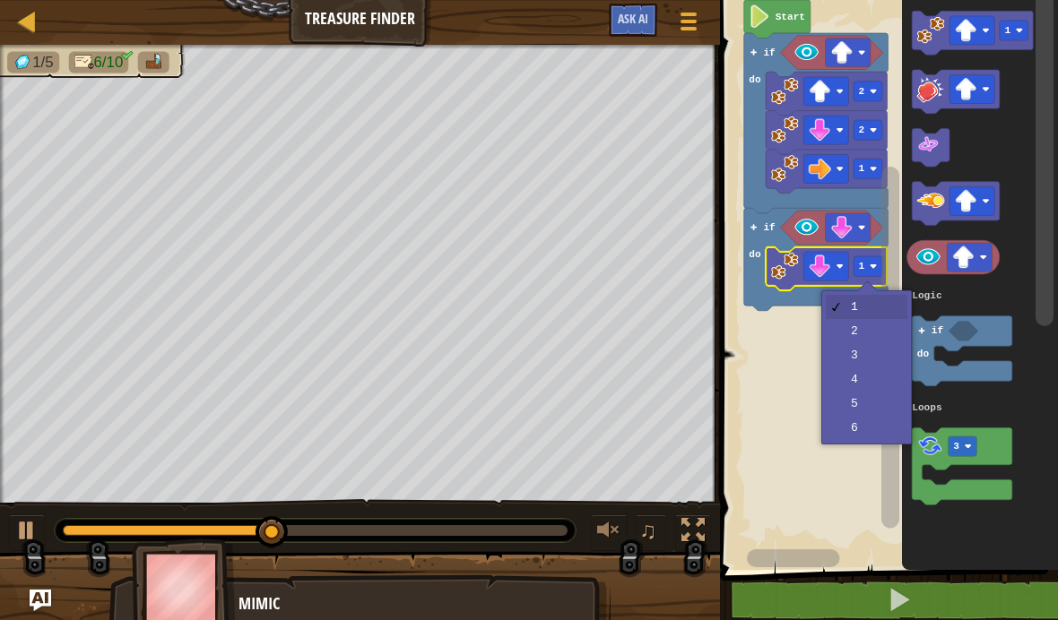
click at [863, 266] on text "1" at bounding box center [861, 266] width 6 height 11
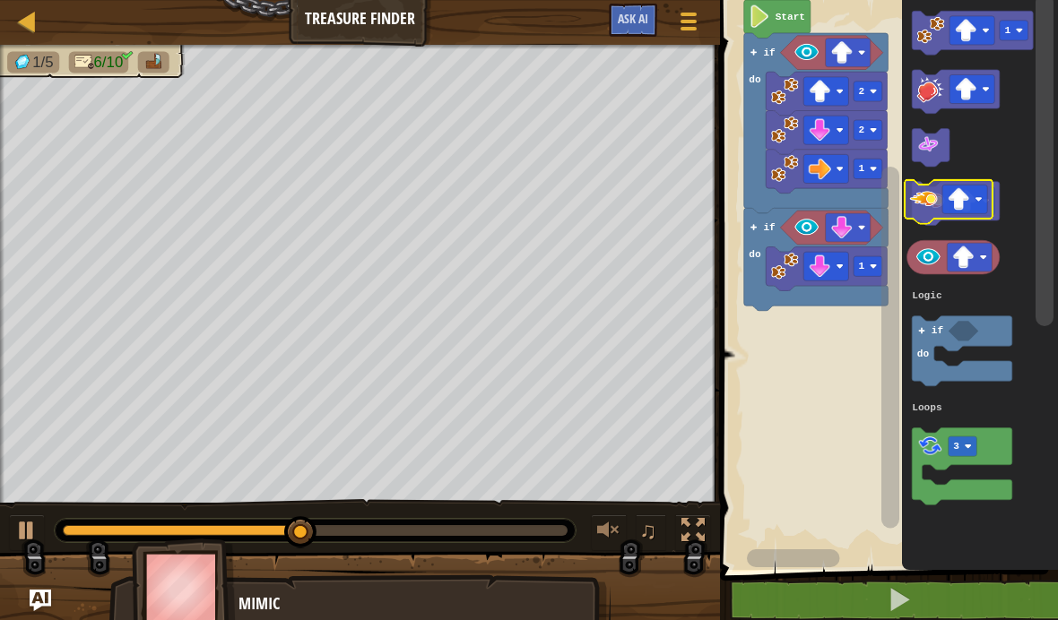
click at [932, 201] on image "Blockly Workspace" at bounding box center [930, 201] width 28 height 28
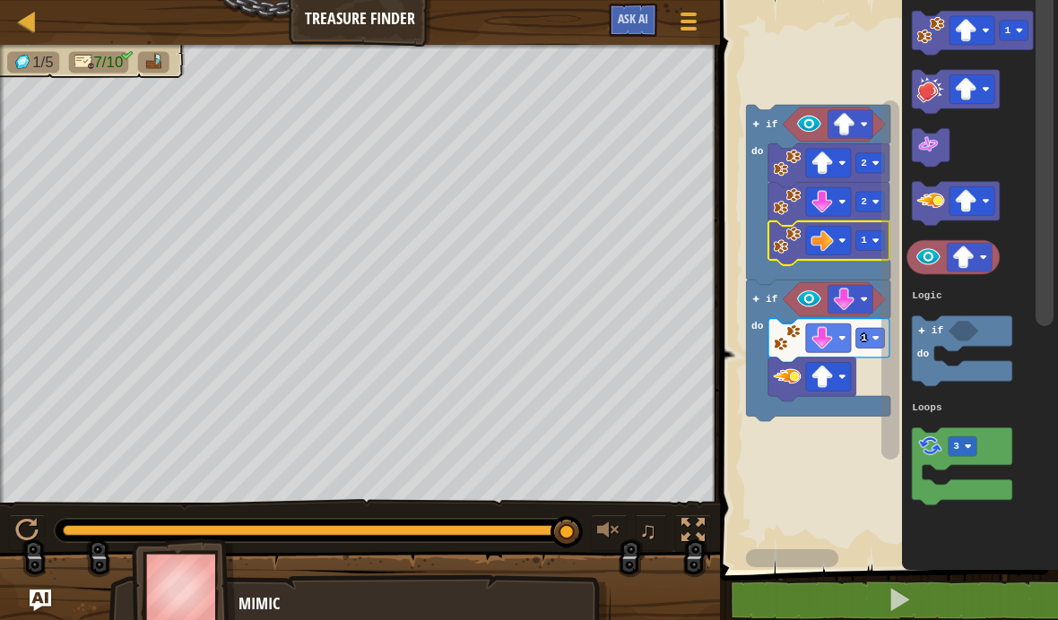
click at [862, 329] on rect "Blockly Workspace" at bounding box center [869, 338] width 29 height 20
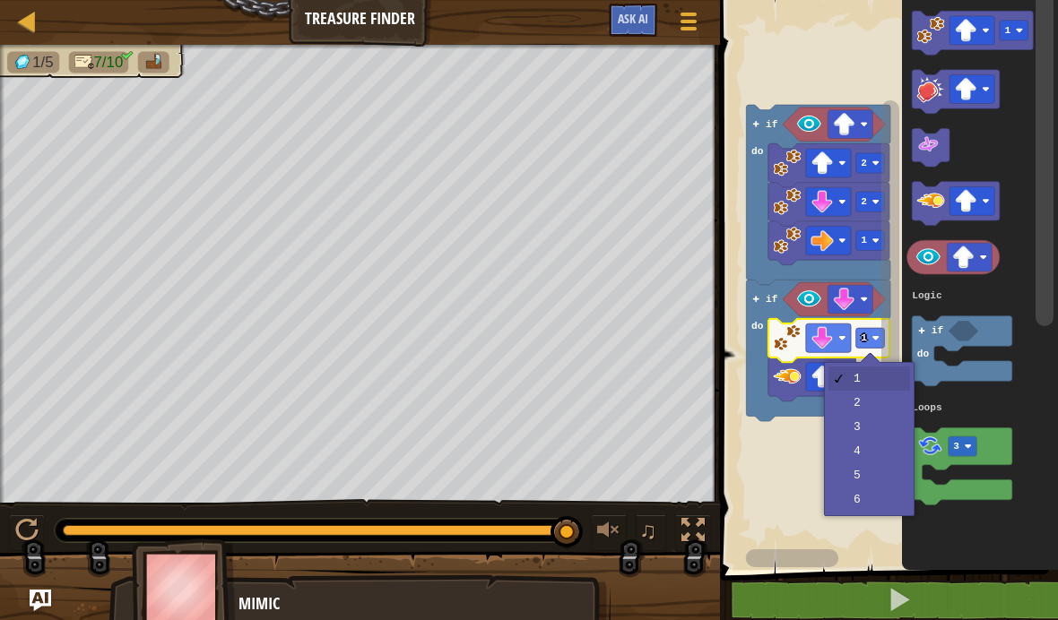
click at [867, 239] on rect "Blockly Workspace" at bounding box center [869, 240] width 29 height 20
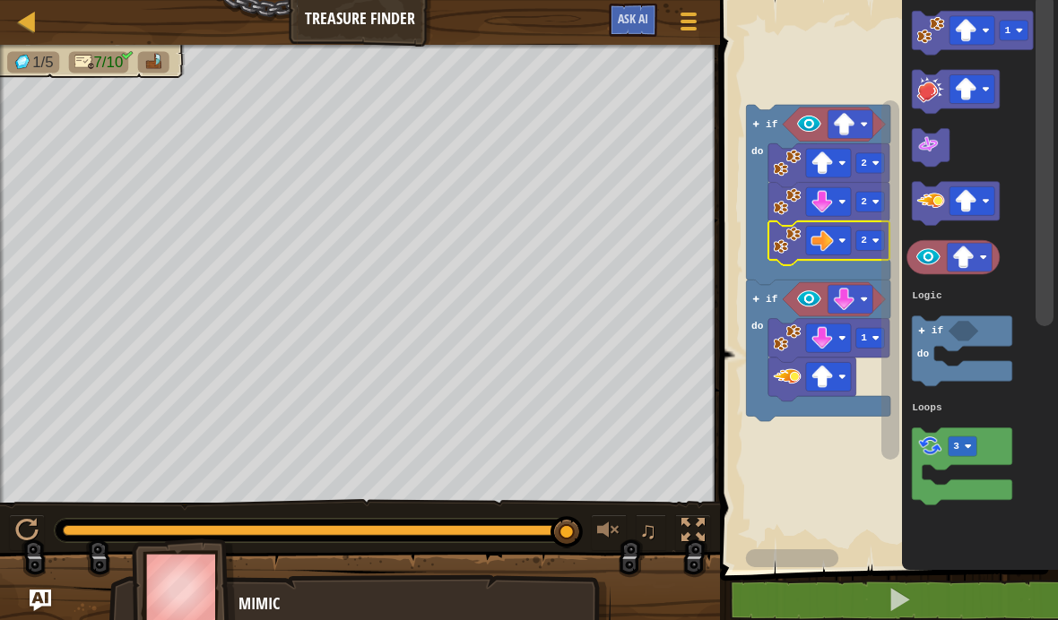
click at [871, 305] on rect "Blockly Workspace" at bounding box center [849, 299] width 45 height 29
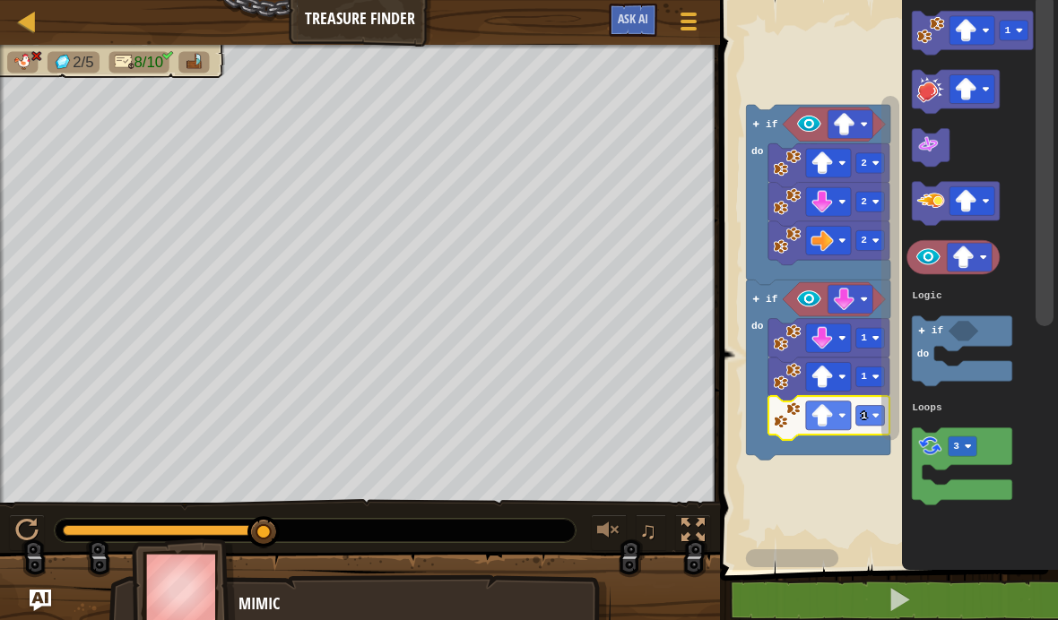
click at [868, 413] on rect "Blockly Workspace" at bounding box center [869, 416] width 29 height 20
click at [822, 416] on image "Blockly Workspace" at bounding box center [821, 415] width 22 height 22
click at [848, 361] on icon "Blockly Workspace" at bounding box center [828, 380] width 121 height 44
